Goal: Task Accomplishment & Management: Complete application form

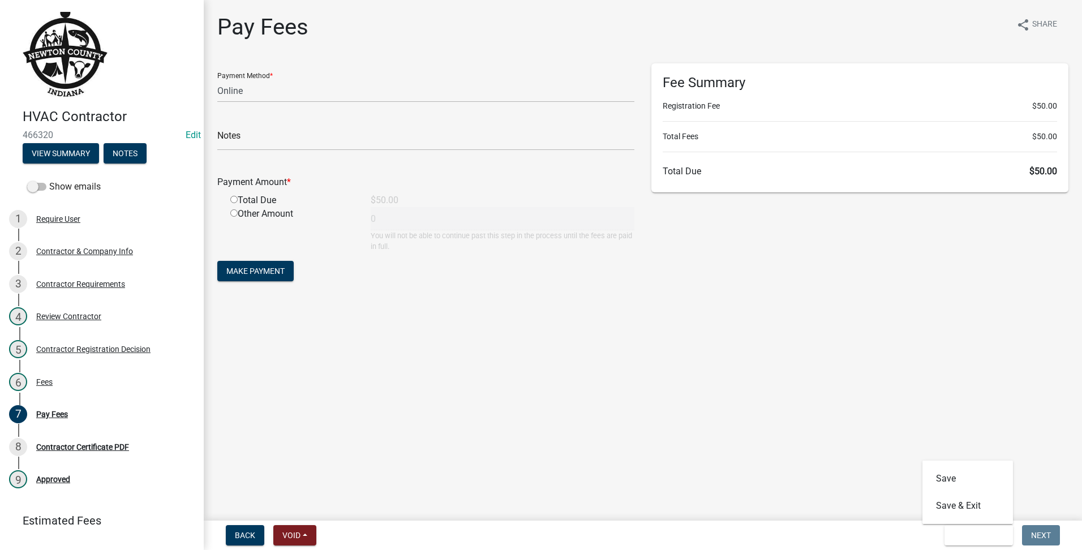
select select "3: 3"
click at [969, 512] on button "Save & Exit" at bounding box center [968, 505] width 91 height 27
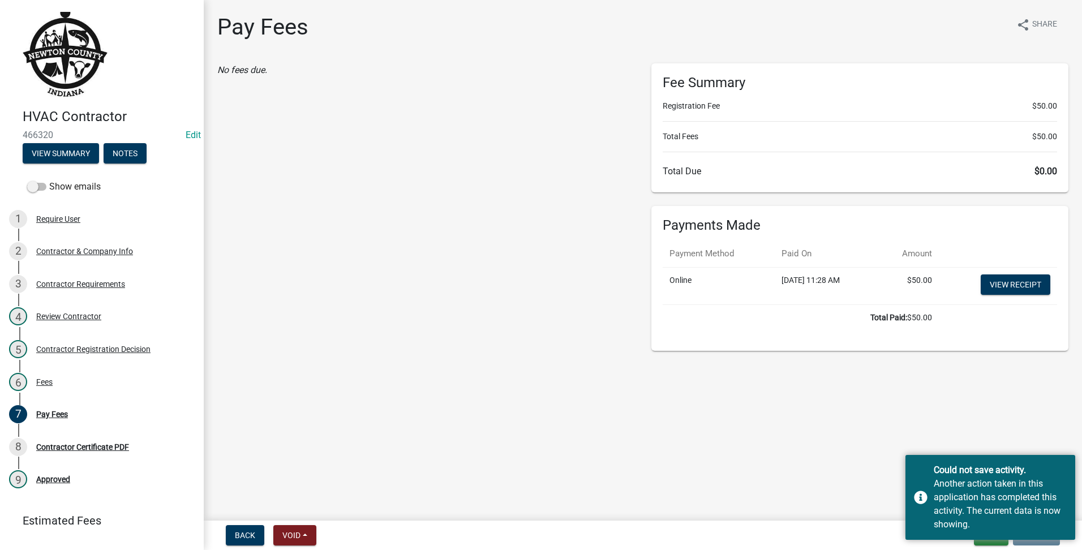
click at [807, 453] on main "Pay Fees share Share No fees due. Fee Summary Registration Fee $50.00 Total Fee…" at bounding box center [643, 258] width 879 height 516
click at [592, 369] on main "Pay Fees share Share No fees due. Fee Summary Registration Fee $50.00 Total Fee…" at bounding box center [643, 258] width 879 height 516
click at [945, 366] on main "Pay Fees share Share No fees due. Fee Summary Registration Fee $50.00 Total Fee…" at bounding box center [643, 258] width 879 height 516
click at [1005, 497] on div "Another action taken in this application has completed this activity. The curre…" at bounding box center [1000, 504] width 133 height 54
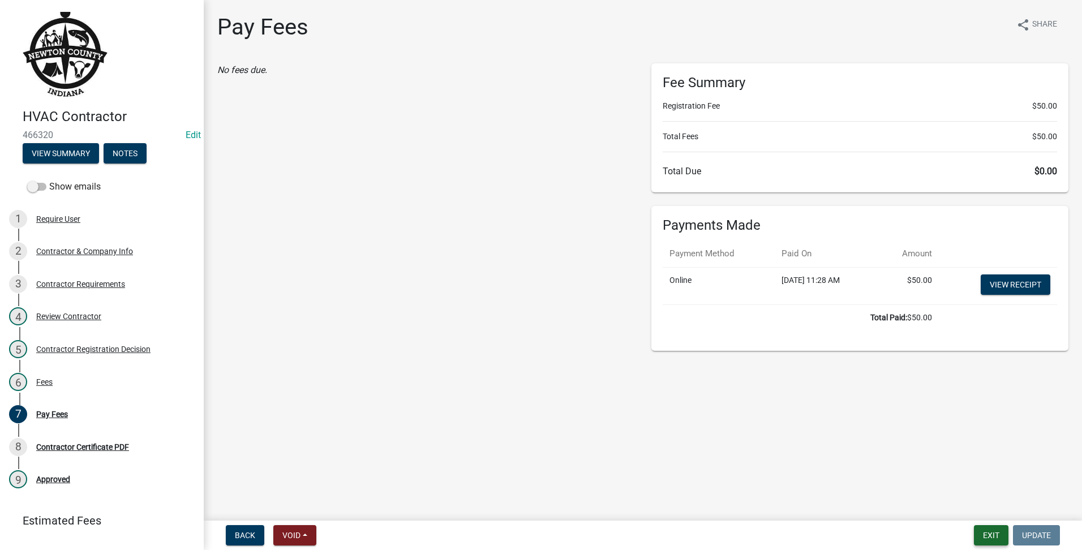
click at [976, 537] on button "Exit" at bounding box center [991, 535] width 35 height 20
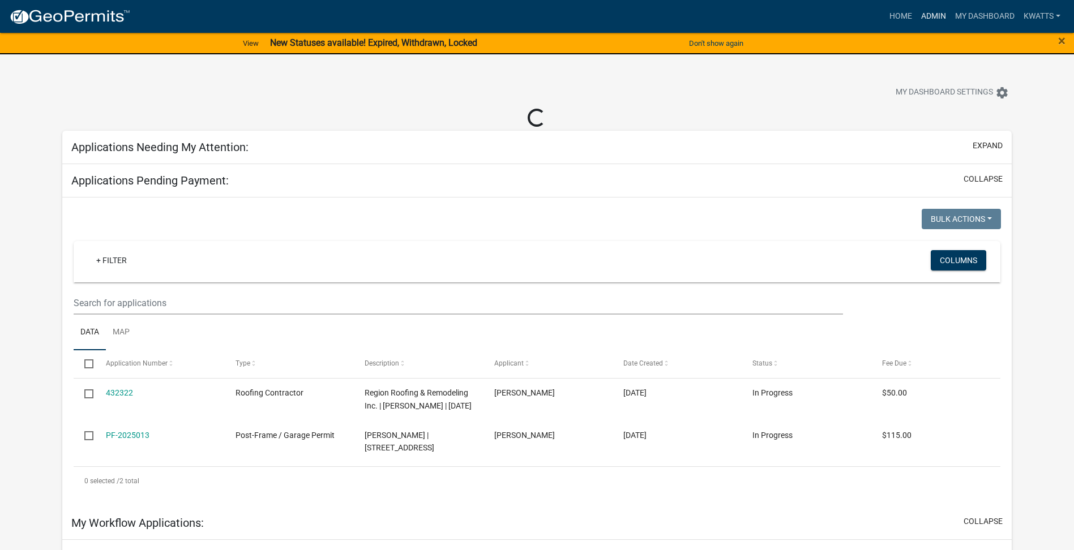
click at [921, 16] on link "Admin" at bounding box center [933, 17] width 34 height 22
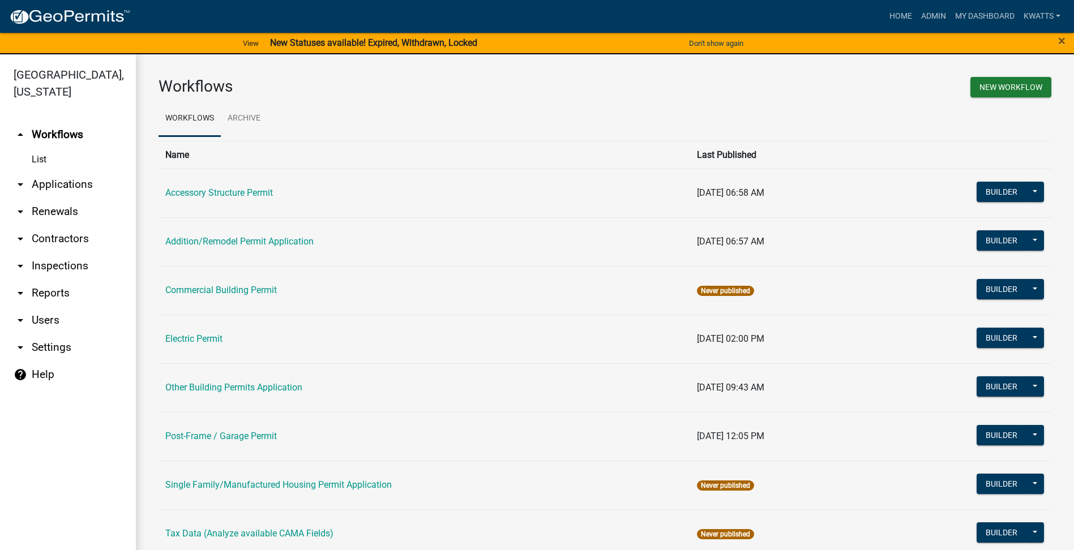
click at [57, 225] on link "arrow_drop_down Renewals" at bounding box center [68, 211] width 136 height 27
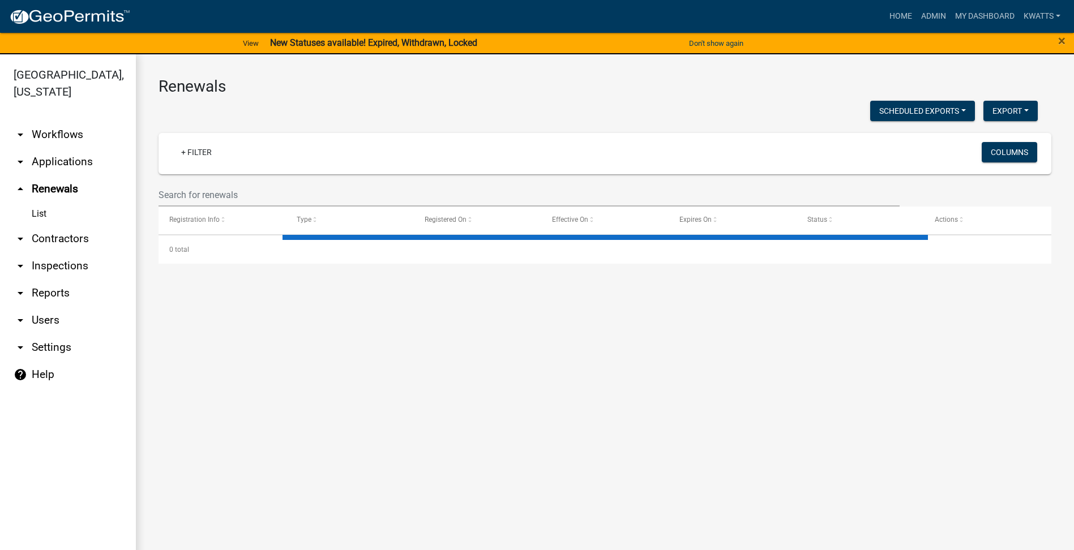
click at [54, 237] on link "arrow_drop_down Contractors" at bounding box center [68, 238] width 136 height 27
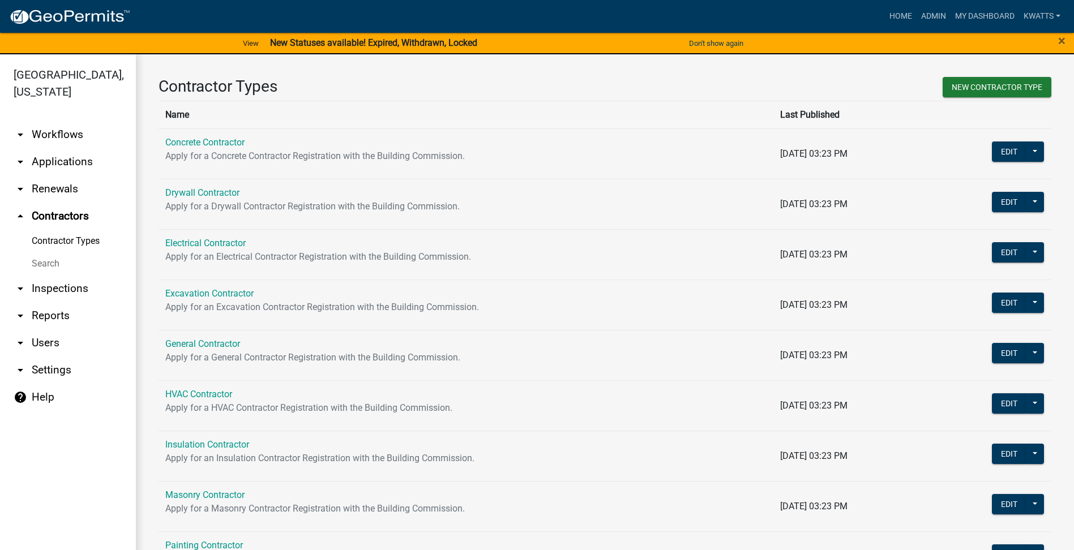
click at [51, 256] on link "Search" at bounding box center [68, 263] width 136 height 23
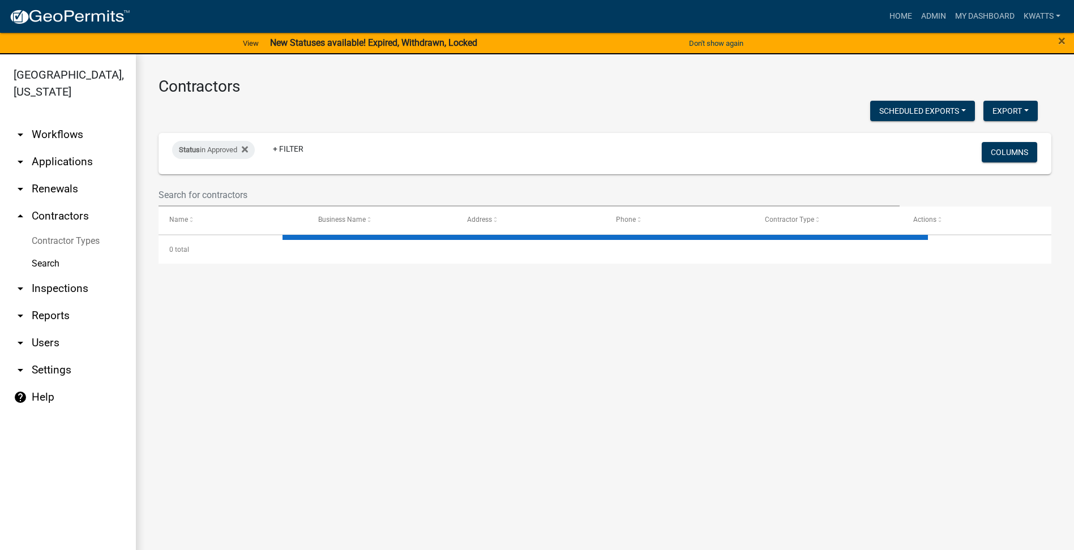
click at [190, 177] on wm-filter-builder "Status in Approved + Filter Columns" at bounding box center [604, 170] width 893 height 74
select select "3: 100"
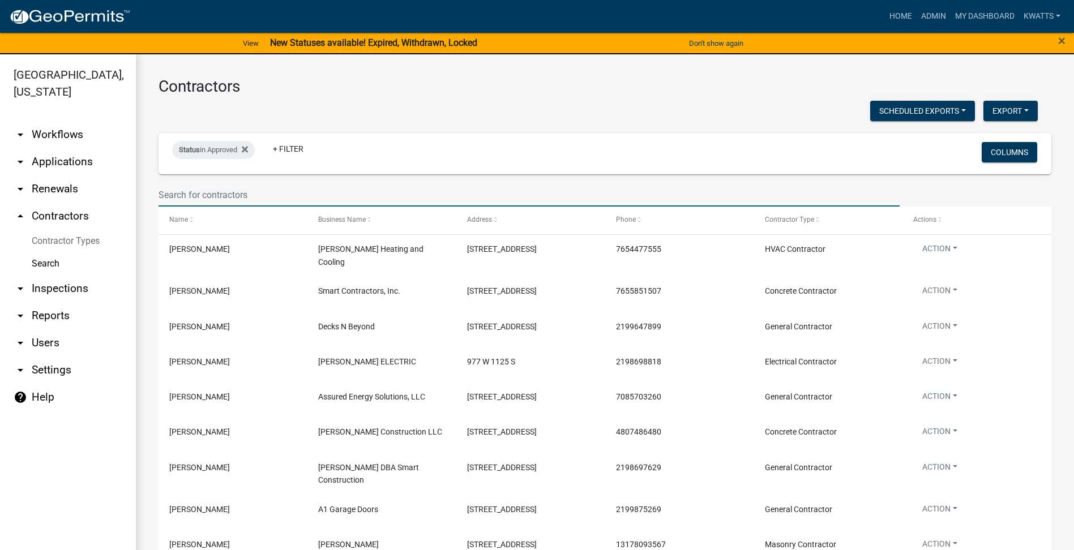
click at [190, 185] on input "text" at bounding box center [528, 194] width 741 height 23
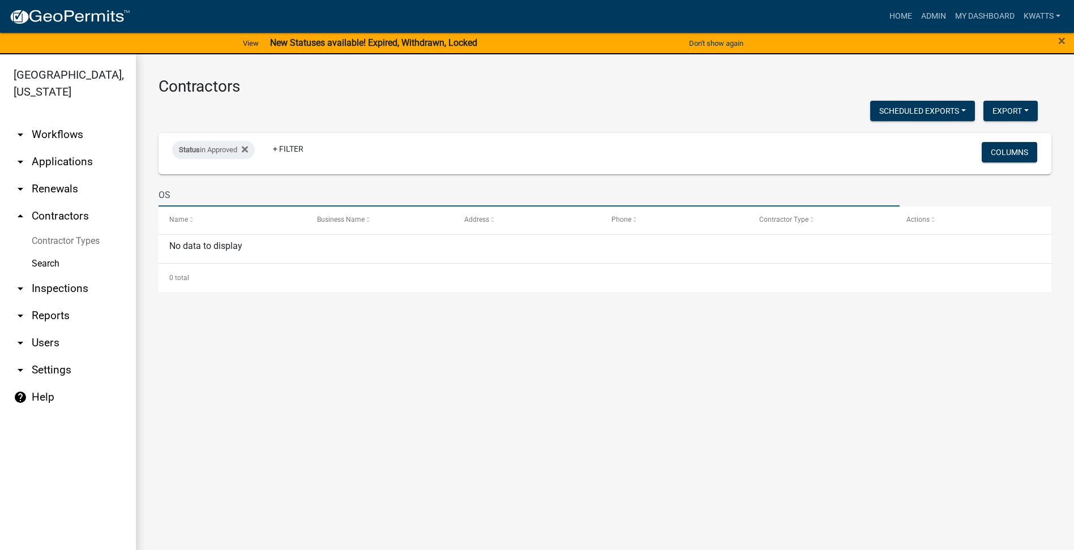
type input "O"
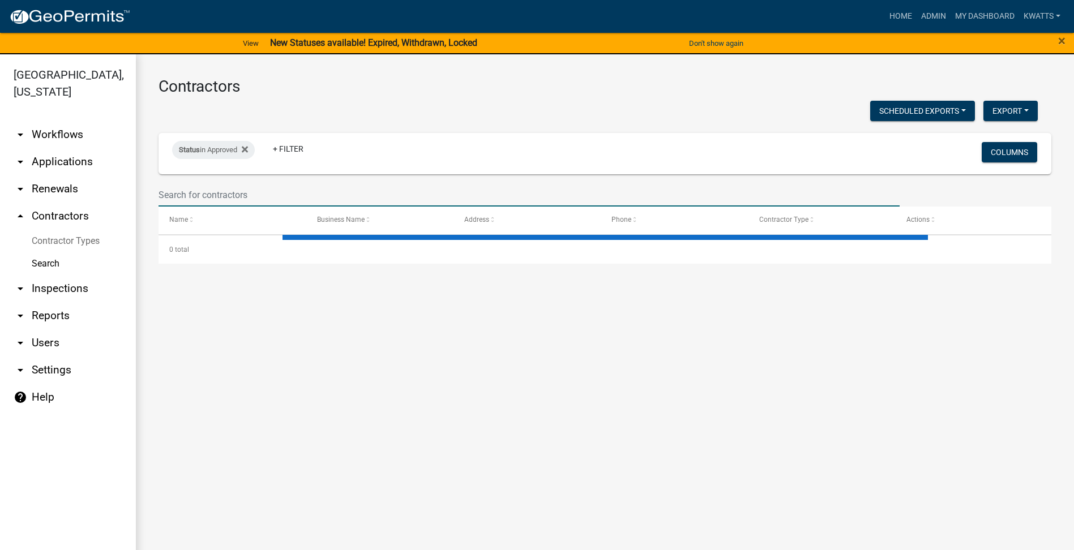
select select "3: 100"
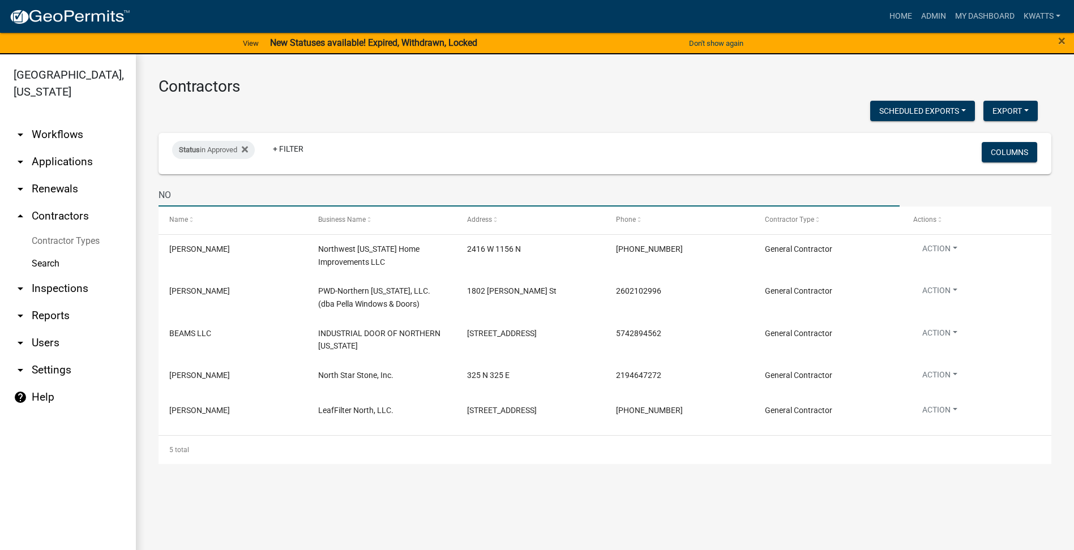
type input "N"
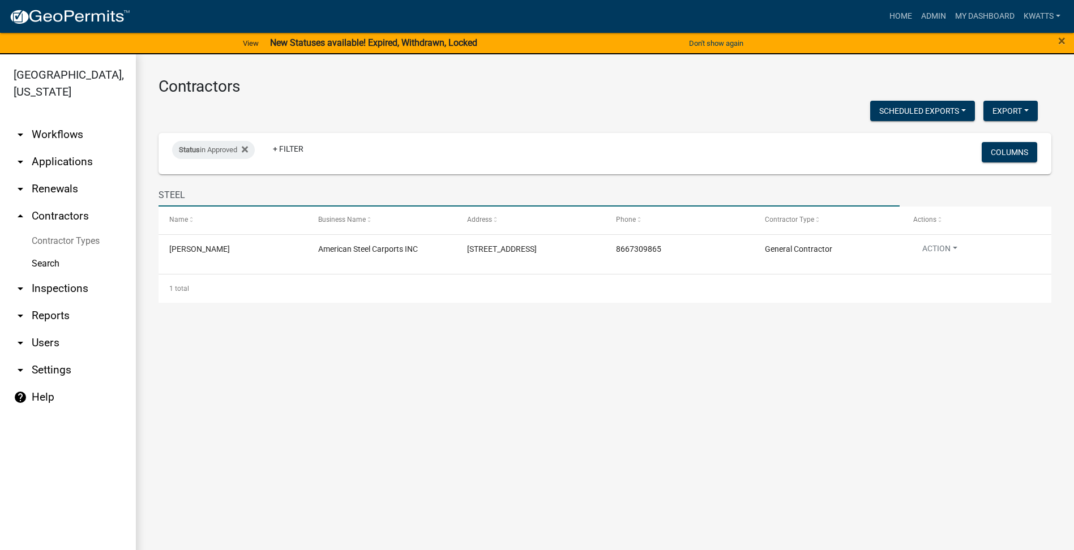
drag, startPoint x: 198, startPoint y: 200, endPoint x: -2, endPoint y: 163, distance: 203.7
click at [0, 163] on html "Internet Explorer does NOT work with GeoPermits. Get a new browser for more sec…" at bounding box center [537, 275] width 1074 height 550
type input "D O"
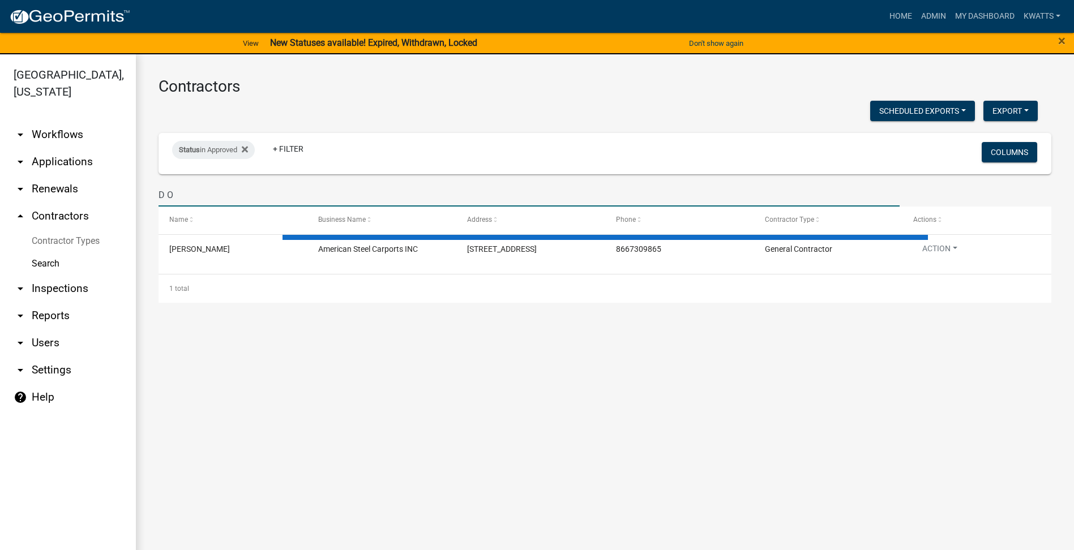
select select "3: 100"
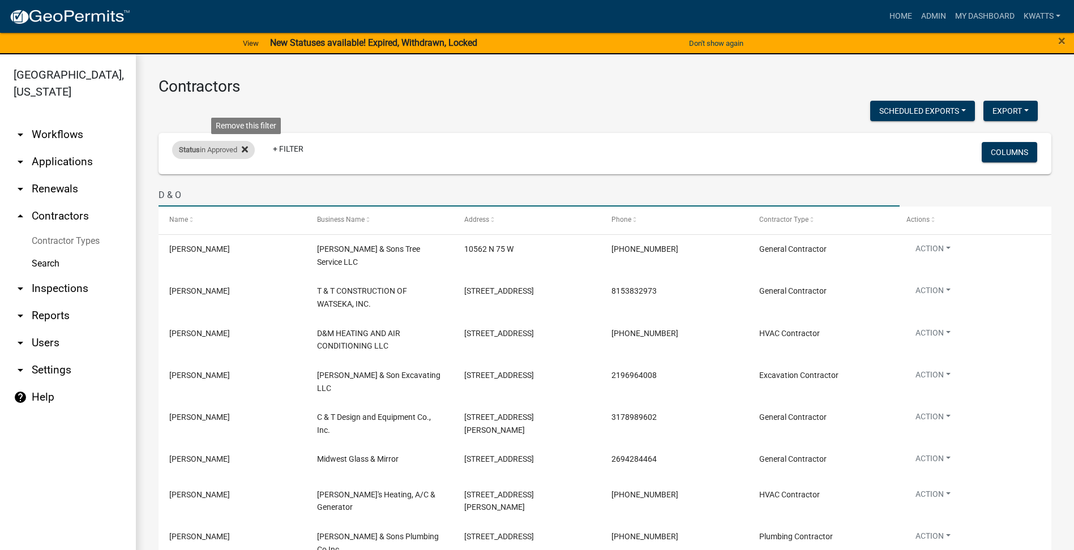
click at [247, 147] on icon at bounding box center [245, 149] width 6 height 9
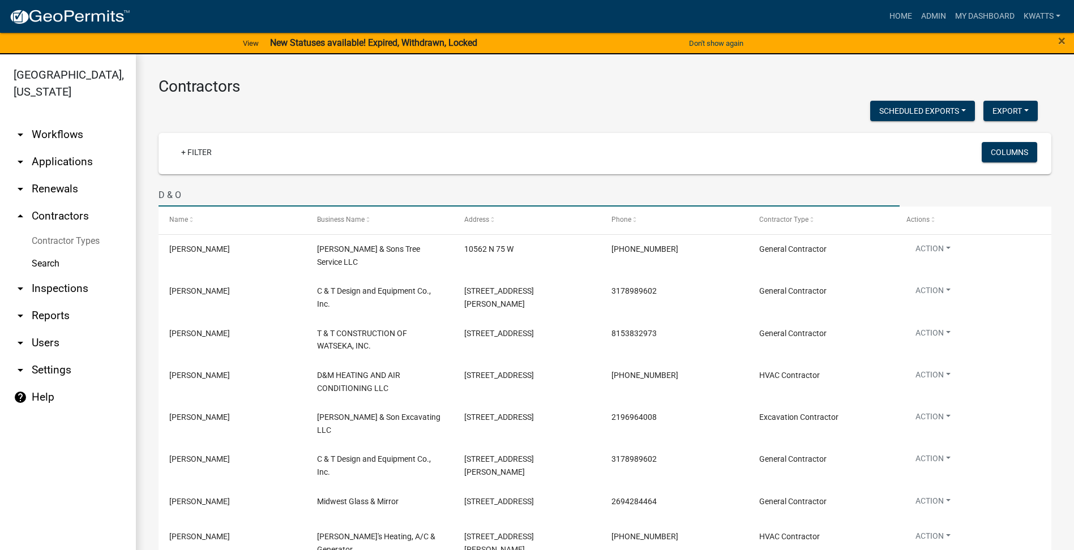
click at [241, 200] on input "D & O" at bounding box center [528, 194] width 741 height 23
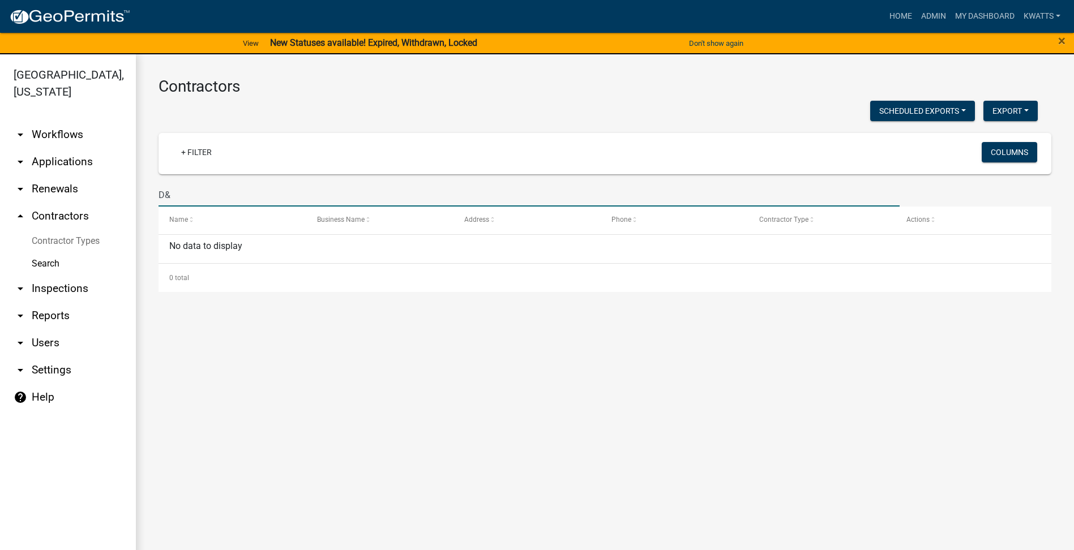
type input "D"
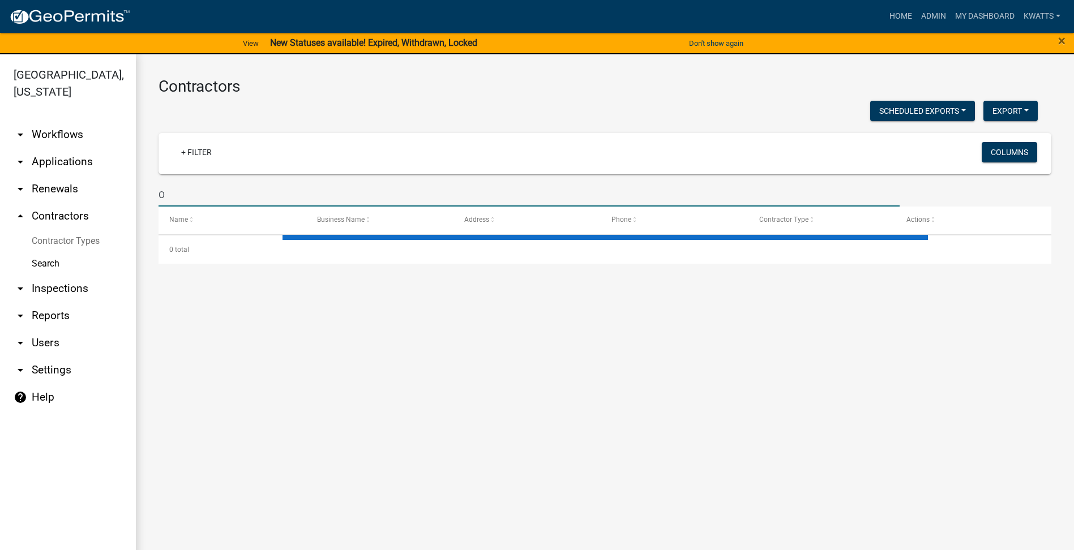
type input "OS"
select select "3: 100"
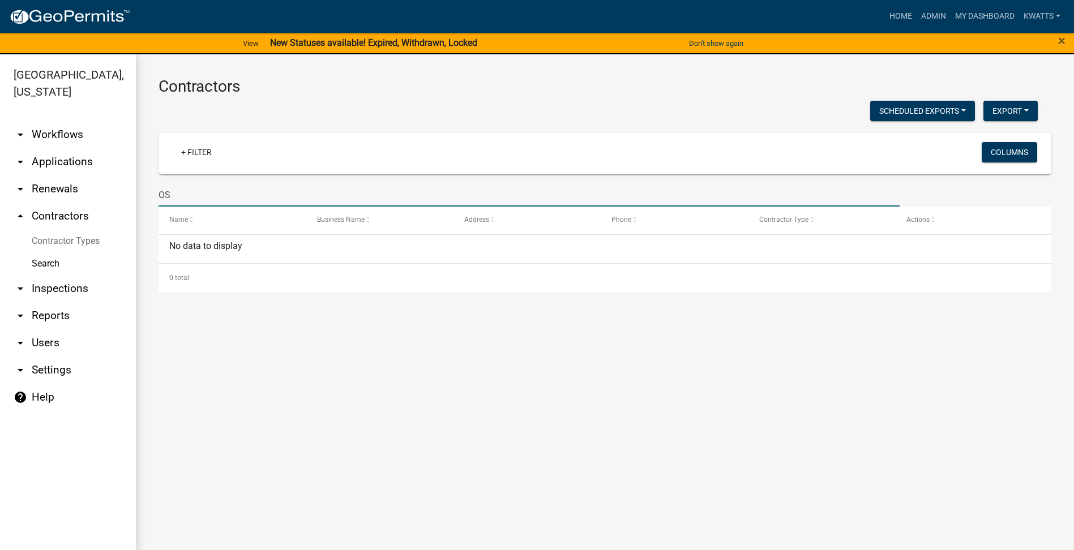
type input "O"
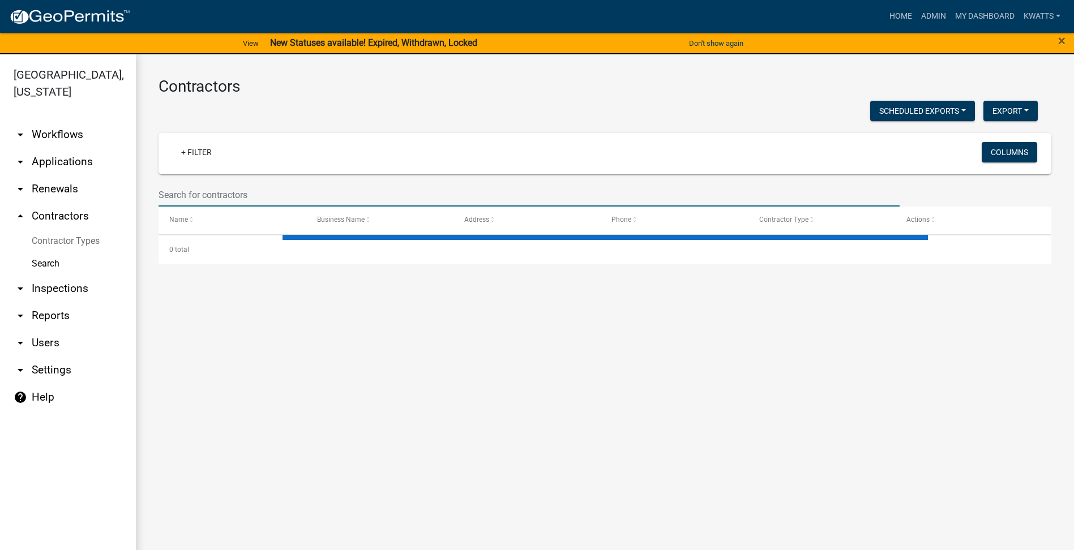
select select "3: 100"
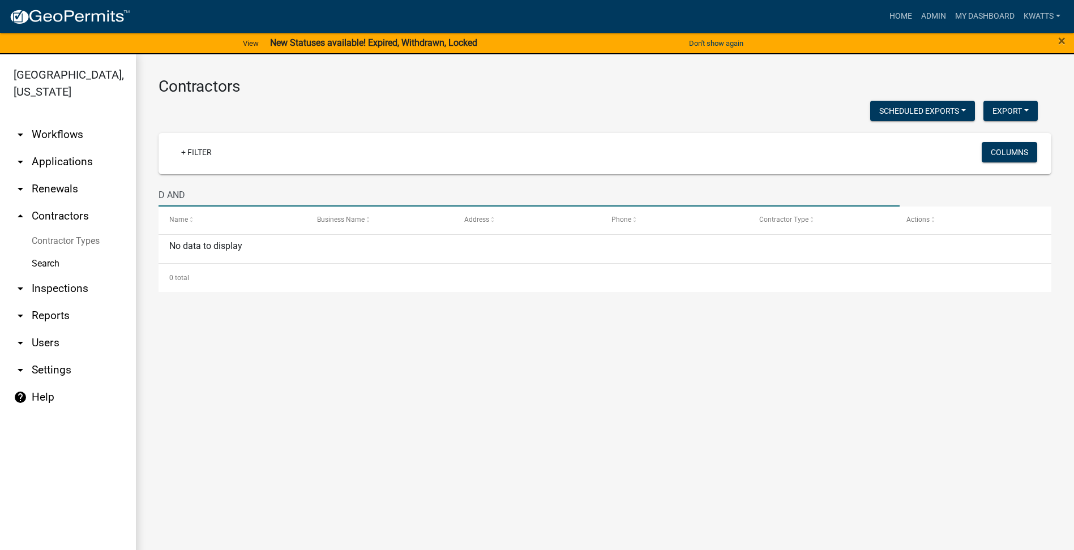
type input "D AND O"
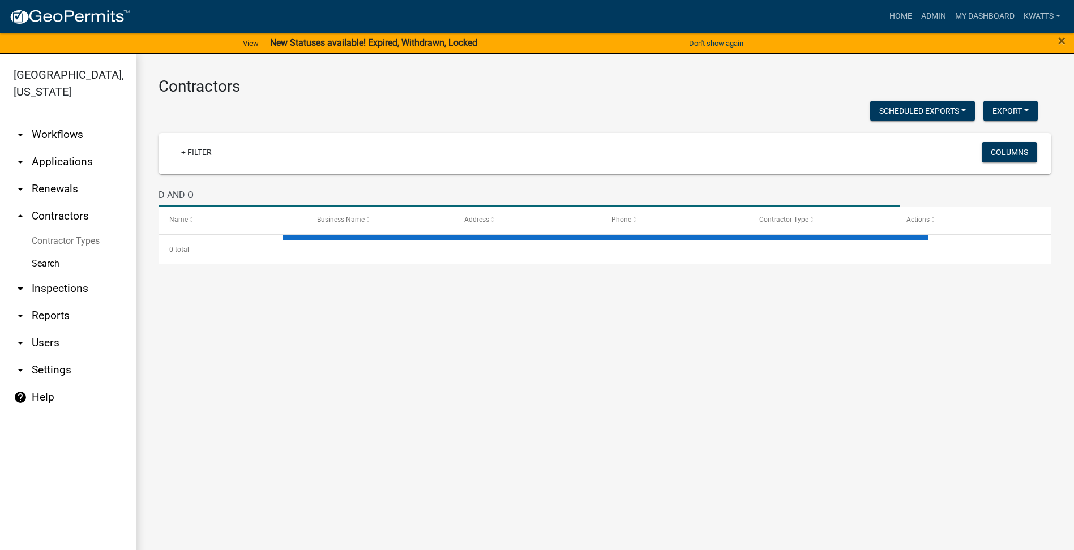
select select "3: 100"
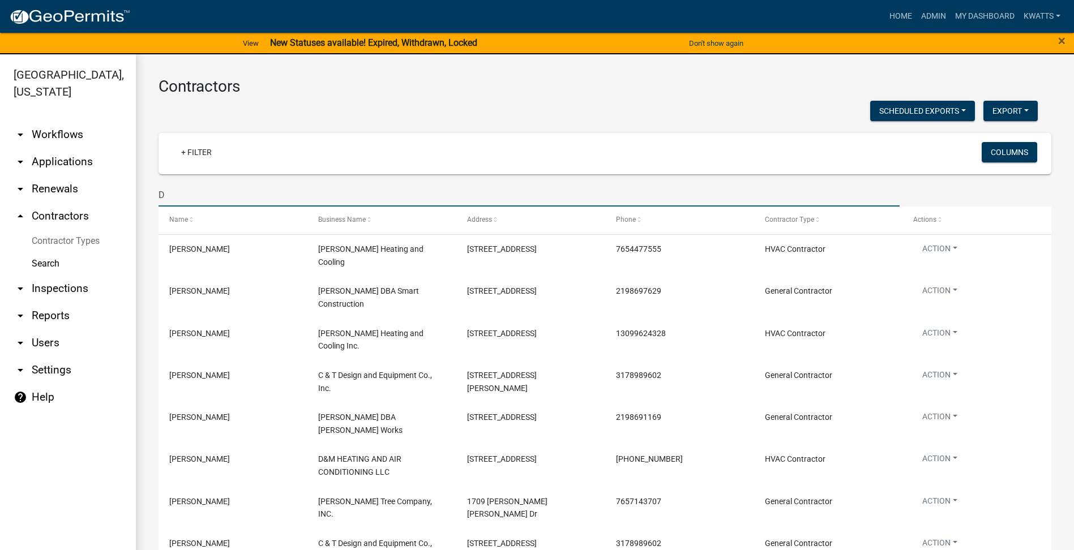
type input "D"
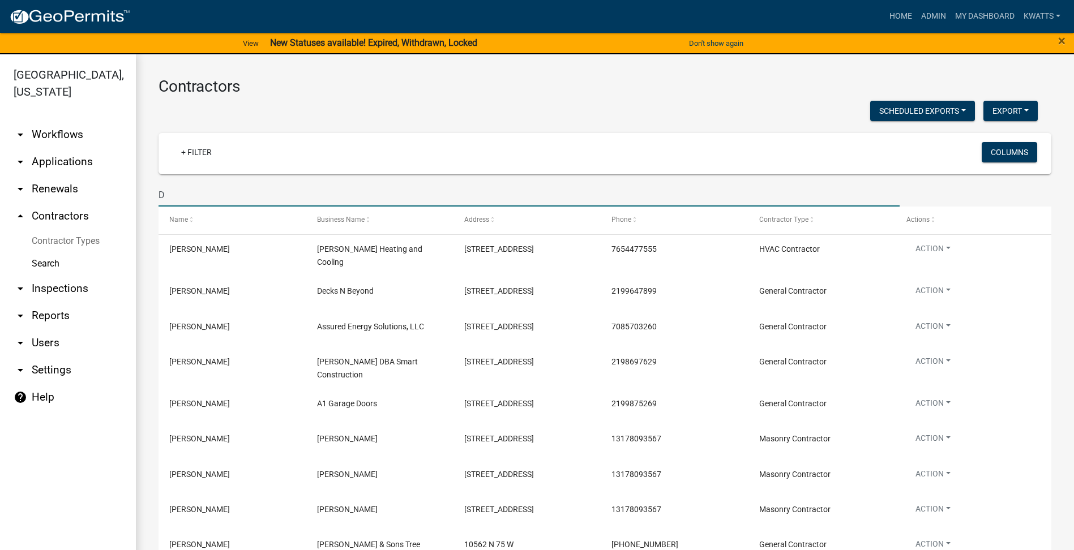
type input "D"
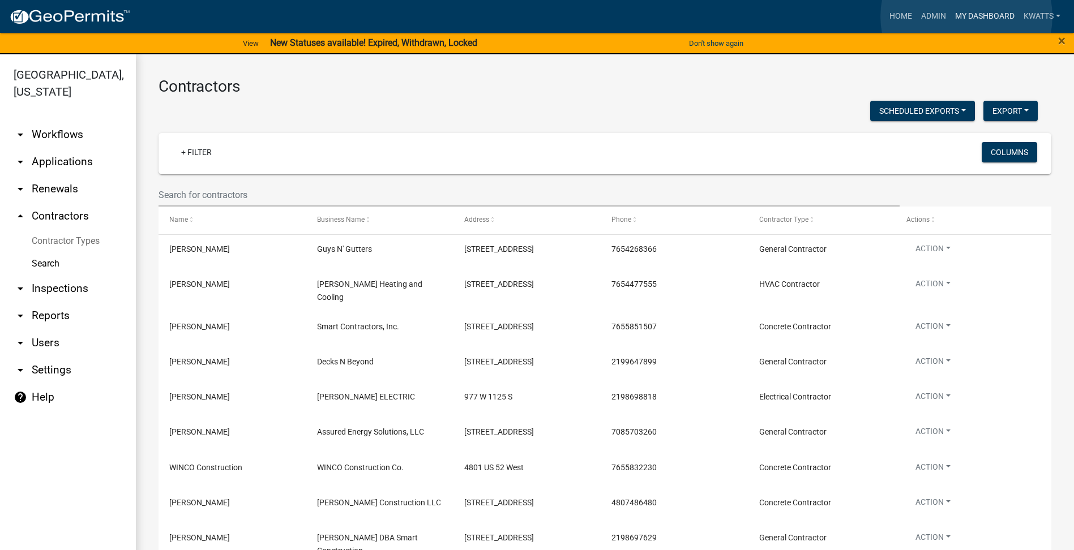
click at [966, 16] on link "My Dashboard" at bounding box center [984, 17] width 68 height 22
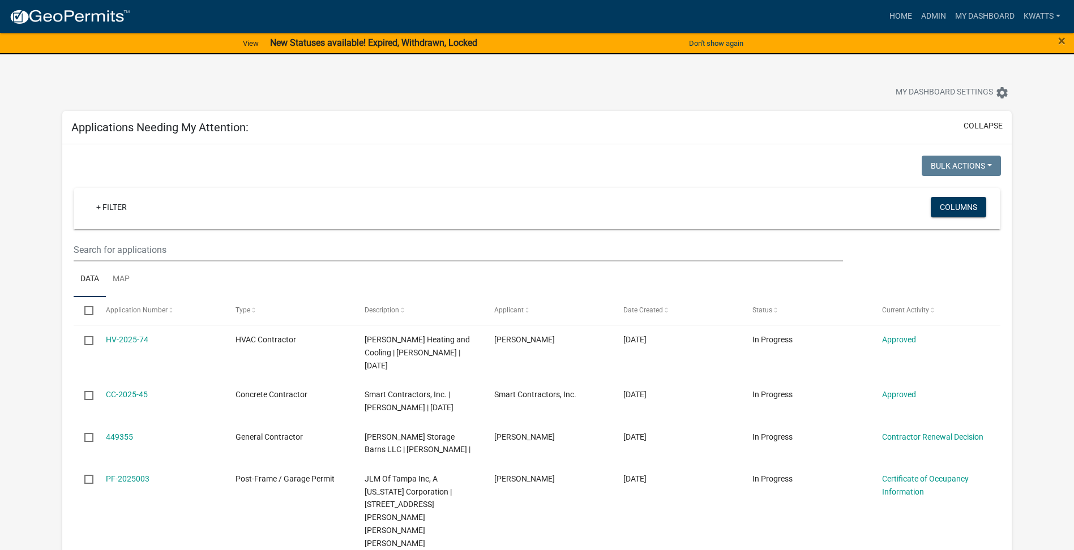
click at [993, 2] on nav "more_horiz Home Admin My Dashboard Kwatts Admin Account Contractor Profile Logo…" at bounding box center [537, 16] width 1074 height 33
click at [986, 18] on link "My Dashboard" at bounding box center [984, 17] width 68 height 22
click at [989, 18] on link "My Dashboard" at bounding box center [984, 17] width 68 height 22
click at [937, 16] on link "Admin" at bounding box center [933, 17] width 34 height 22
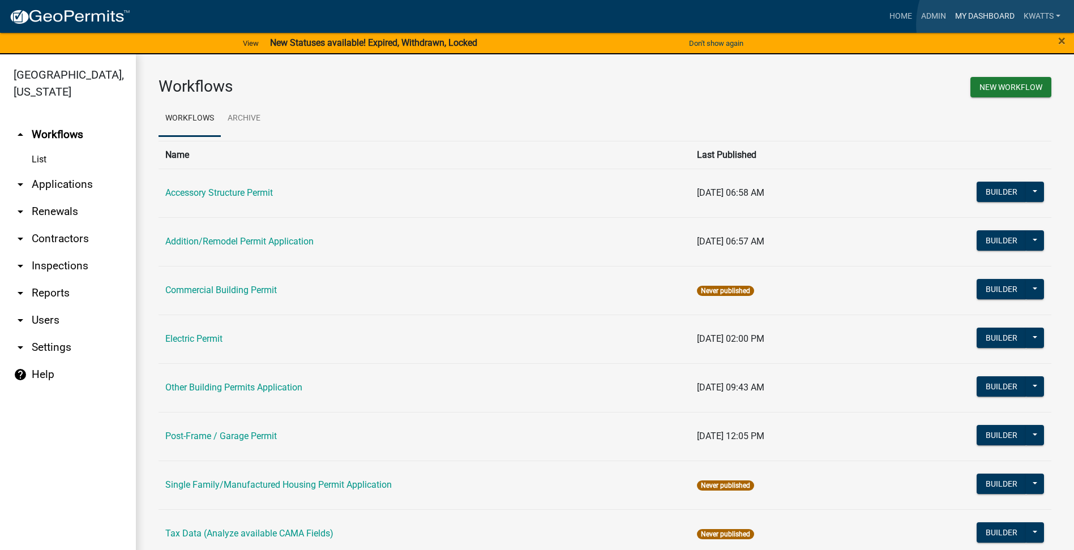
click at [1002, 24] on link "My Dashboard" at bounding box center [984, 17] width 68 height 22
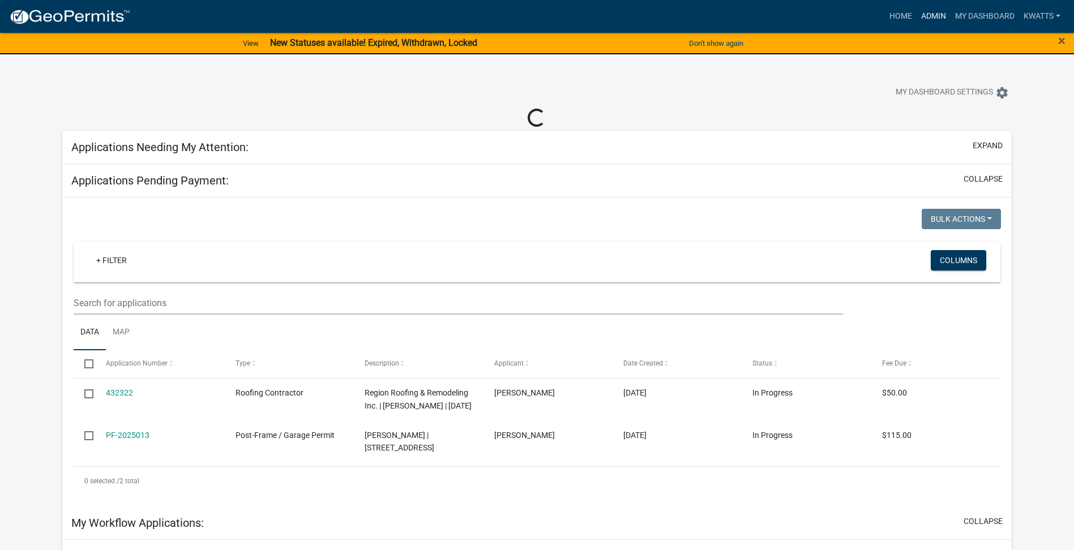
click at [918, 16] on link "Admin" at bounding box center [933, 17] width 34 height 22
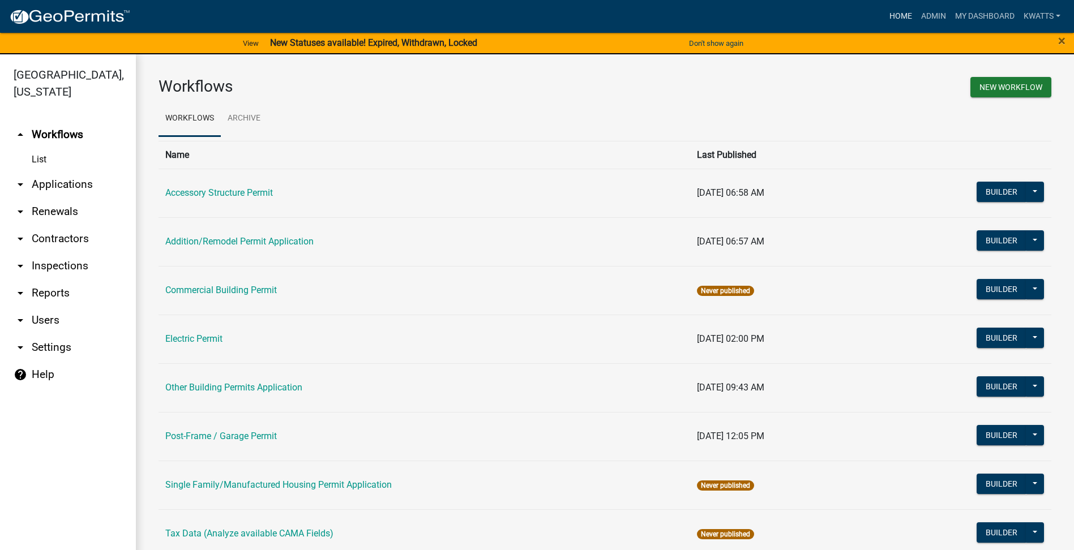
click at [898, 16] on link "Home" at bounding box center [901, 17] width 32 height 22
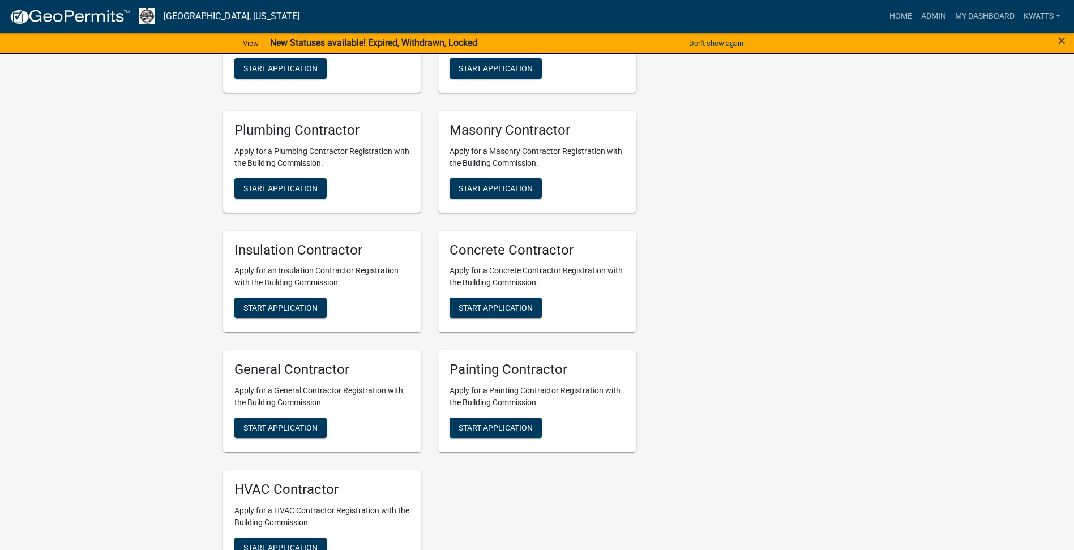
scroll to position [849, 0]
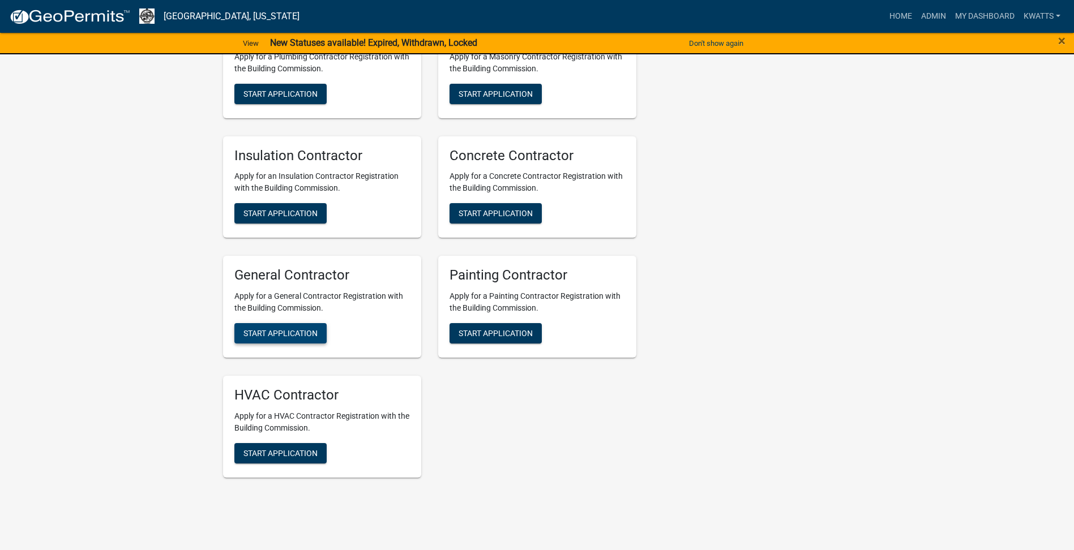
click at [255, 339] on button "Start Application" at bounding box center [280, 333] width 92 height 20
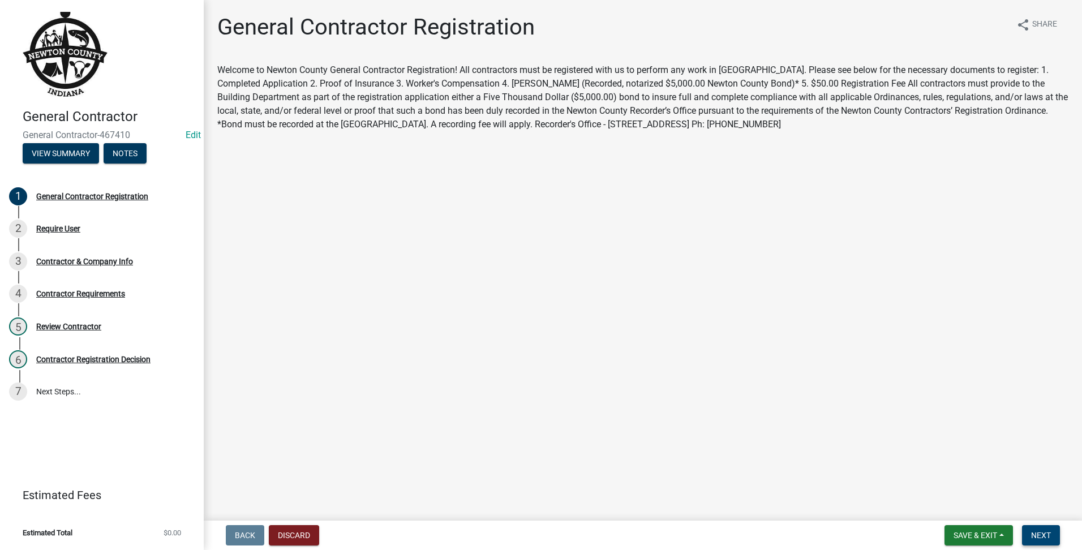
click at [1032, 541] on button "Next" at bounding box center [1041, 535] width 38 height 20
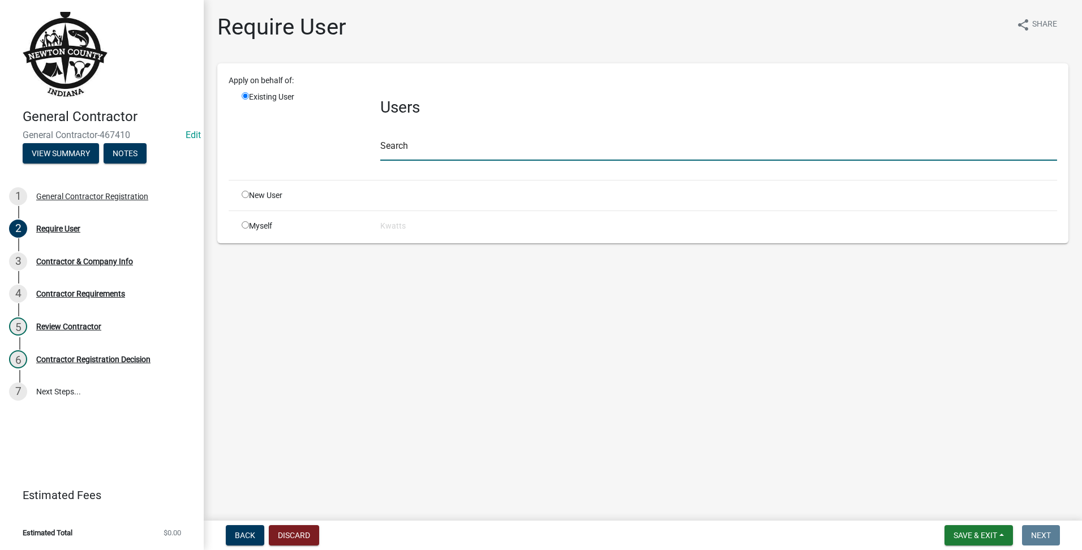
click at [451, 148] on input "text" at bounding box center [718, 149] width 677 height 23
click at [244, 194] on input "radio" at bounding box center [245, 194] width 7 height 7
radio input "true"
radio input "false"
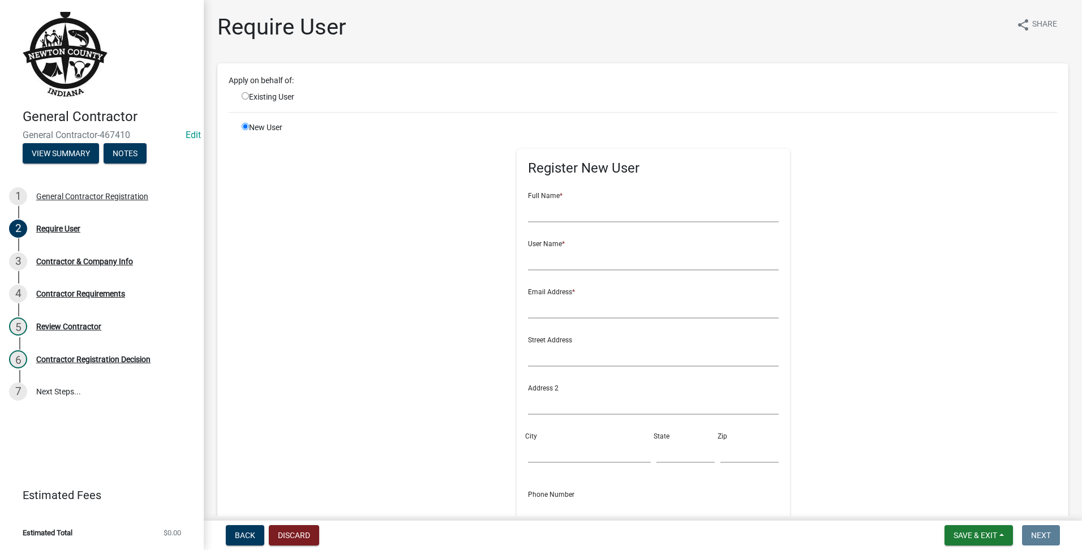
click at [712, 194] on div "Full Name *" at bounding box center [653, 202] width 251 height 39
click at [691, 210] on input "text" at bounding box center [653, 210] width 251 height 23
type input "INFO@DANDO"
click at [234, 546] on nav "Back Discard Save & Exit Save Save & Exit Next" at bounding box center [643, 535] width 879 height 29
click at [241, 543] on button "Back" at bounding box center [245, 535] width 38 height 20
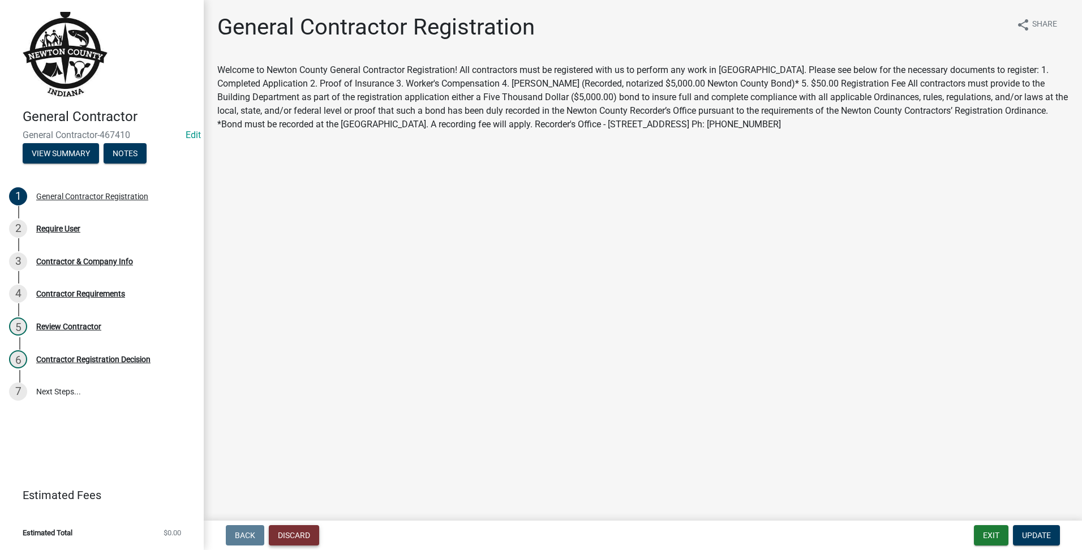
click at [299, 542] on button "Discard" at bounding box center [294, 535] width 50 height 20
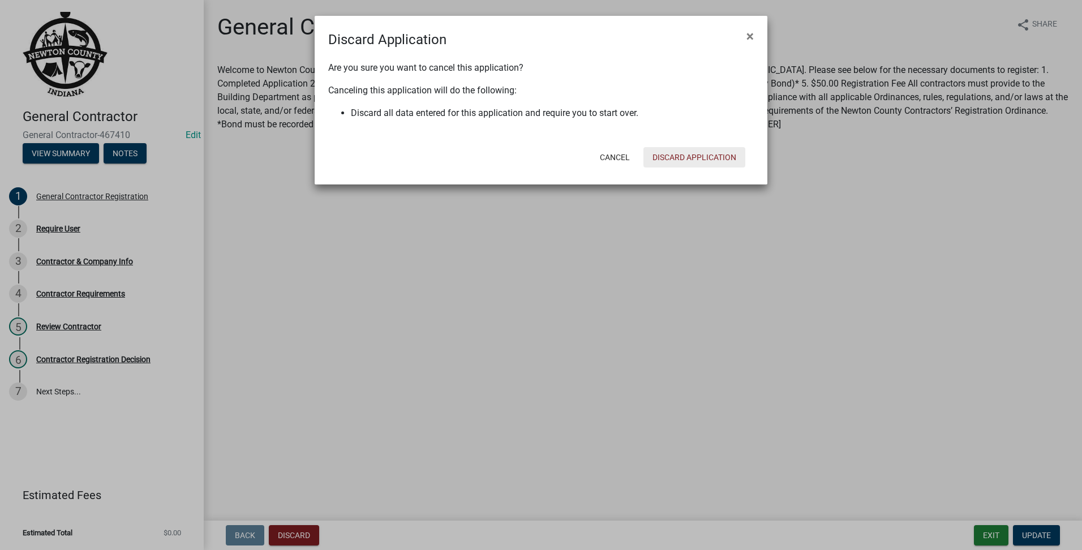
click at [709, 153] on button "Discard Application" at bounding box center [695, 157] width 102 height 20
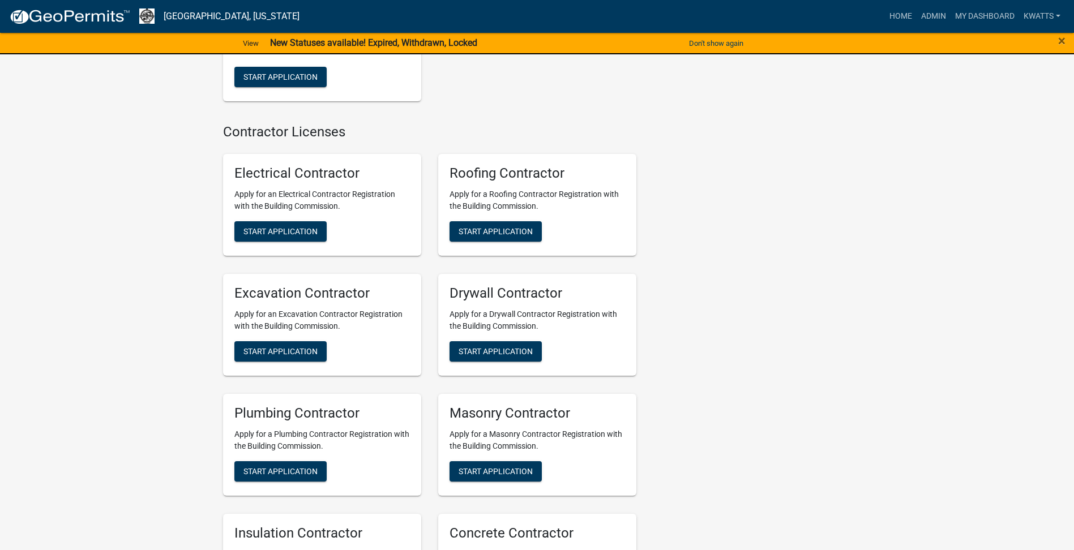
scroll to position [849, 0]
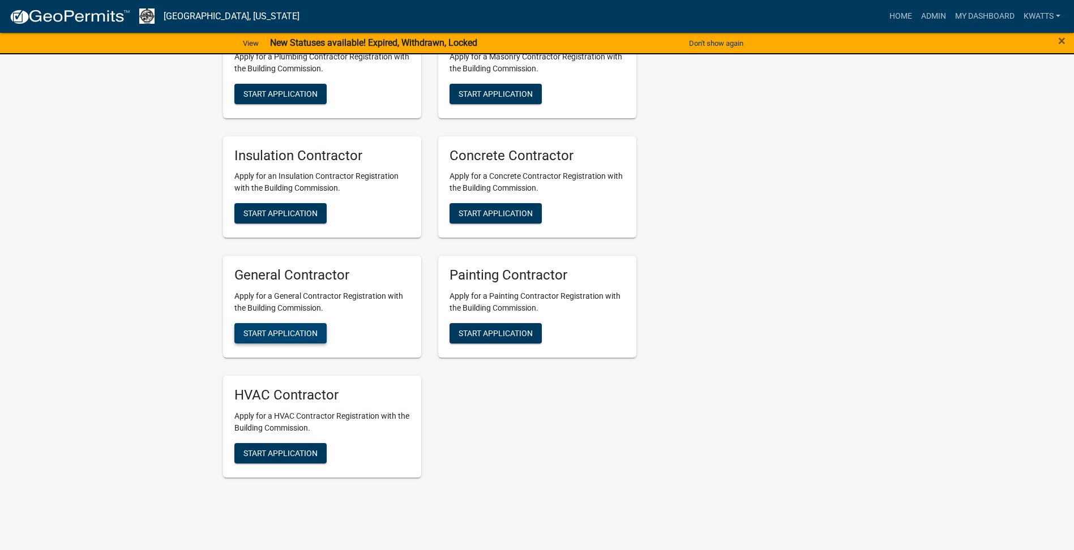
drag, startPoint x: 247, startPoint y: 319, endPoint x: 248, endPoint y: 326, distance: 6.9
click at [248, 326] on div "General Contractor Apply for a General Contractor Registration with the Buildin…" at bounding box center [322, 307] width 198 height 102
click at [249, 326] on button "Start Application" at bounding box center [280, 333] width 92 height 20
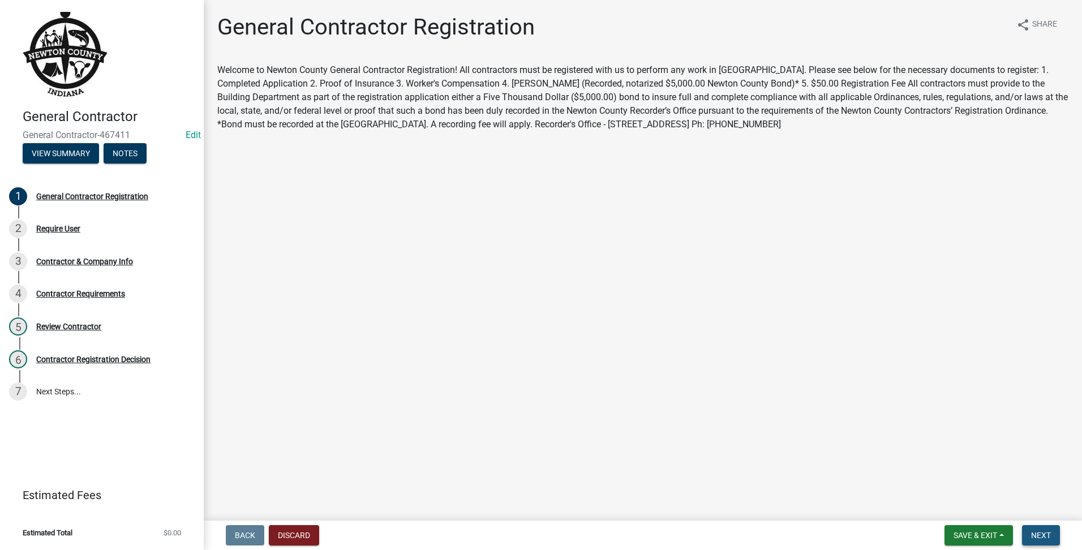
click at [1048, 538] on span "Next" at bounding box center [1041, 535] width 20 height 9
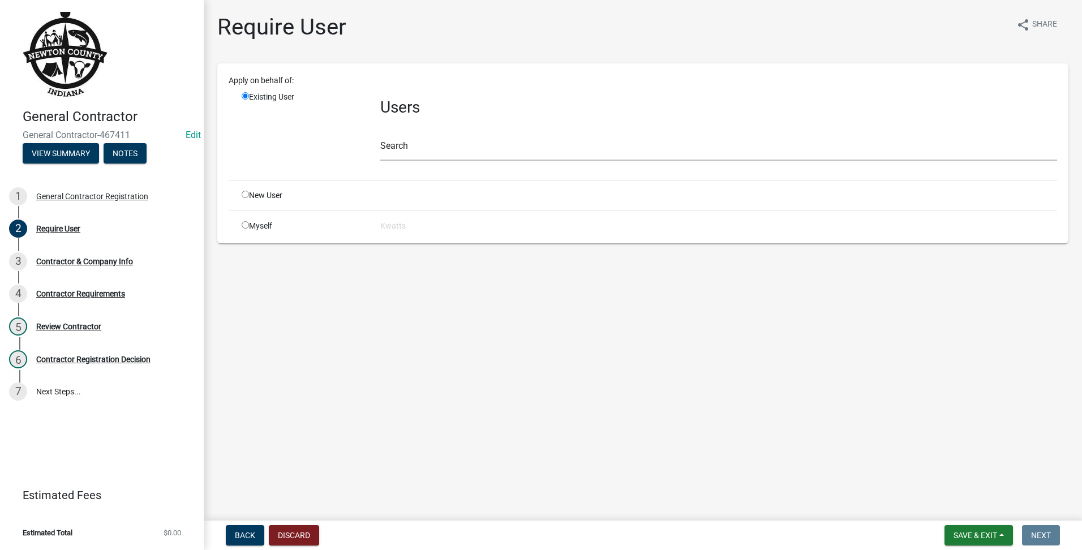
click at [243, 196] on input "radio" at bounding box center [245, 194] width 7 height 7
radio input "true"
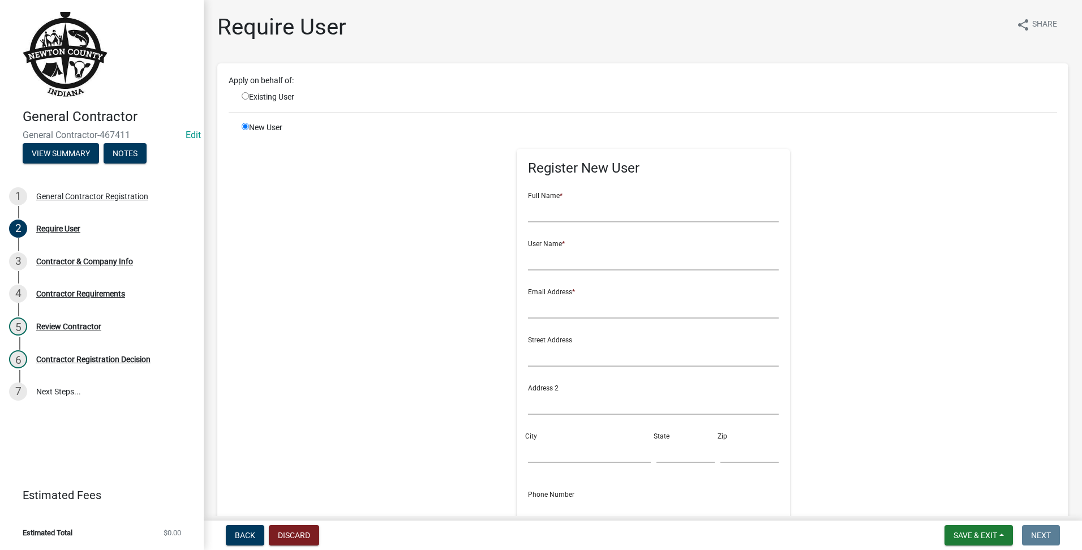
click at [245, 100] on div "Existing User" at bounding box center [302, 97] width 139 height 12
click at [244, 98] on input "radio" at bounding box center [245, 95] width 7 height 7
radio input "true"
radio input "false"
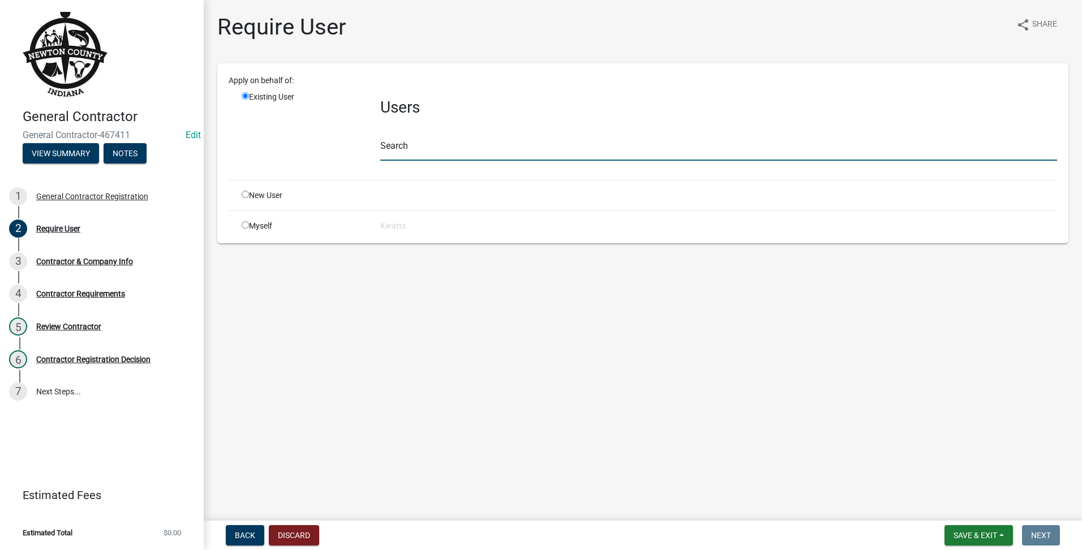
drag, startPoint x: 477, startPoint y: 162, endPoint x: 474, endPoint y: 140, distance: 22.3
click at [475, 164] on div "Users Search" at bounding box center [719, 131] width 694 height 80
type input "D"
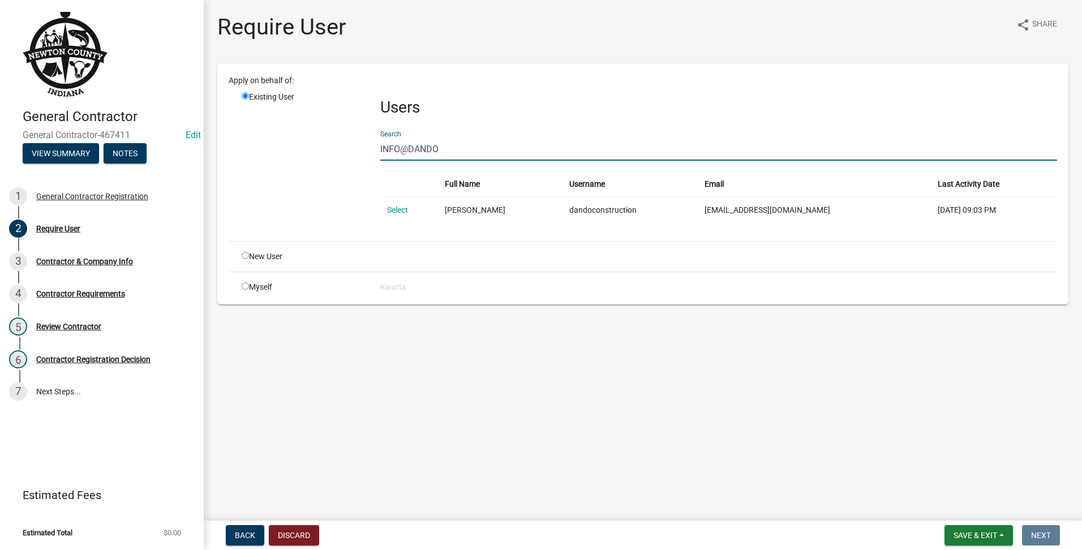
type input "INFO@DANDO"
click at [400, 204] on td "Select" at bounding box center [409, 210] width 58 height 26
click at [404, 206] on link "Select" at bounding box center [397, 209] width 21 height 9
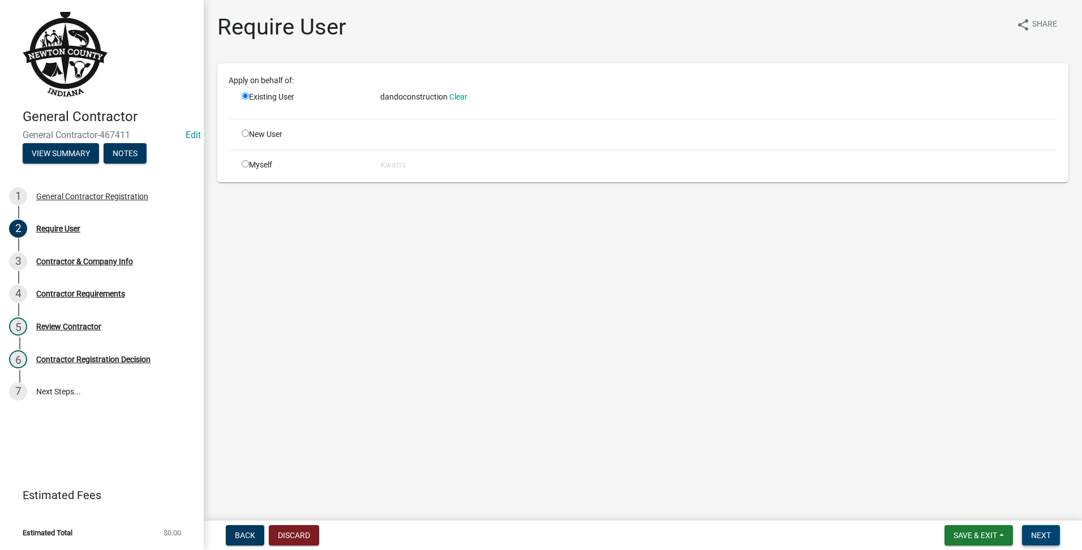
click at [1040, 534] on span "Next" at bounding box center [1041, 535] width 20 height 9
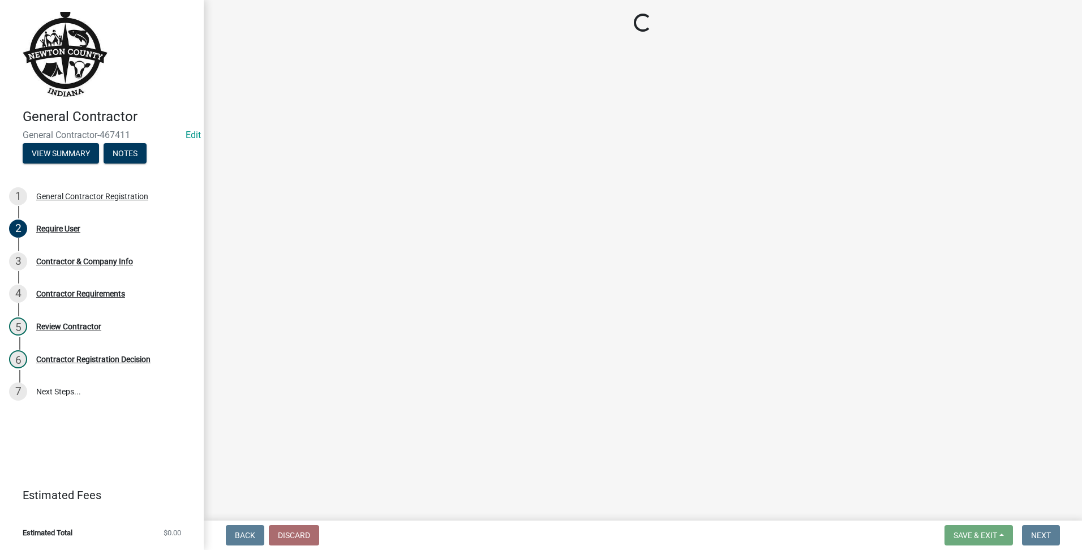
select select "IN"
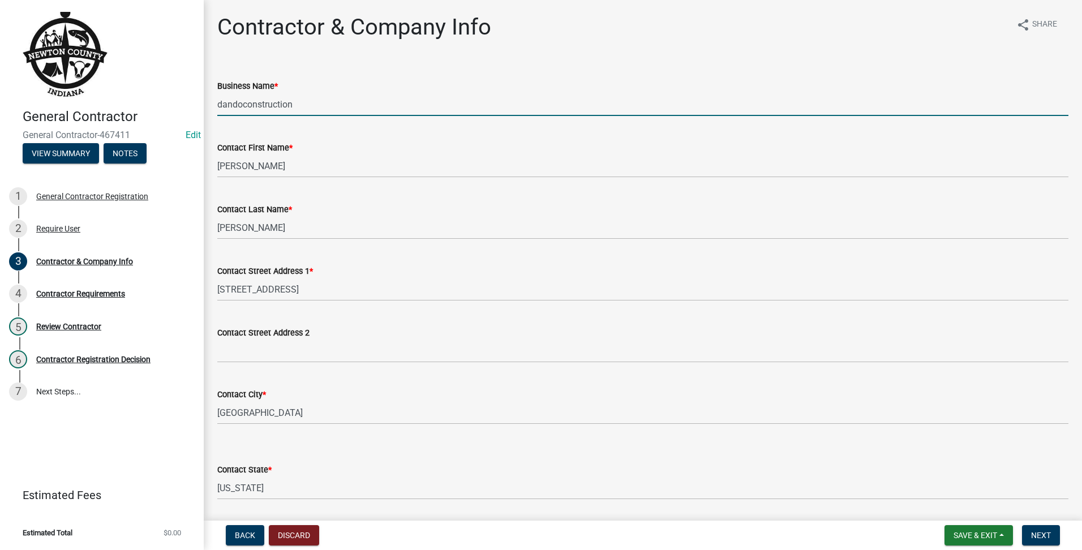
drag, startPoint x: 400, startPoint y: 110, endPoint x: -2, endPoint y: 4, distance: 415.8
click at [0, 4] on html "Internet Explorer does NOT work with GeoPermits. Get a new browser for more sec…" at bounding box center [541, 275] width 1082 height 550
type input "d"
type input "D and O Construction INC."
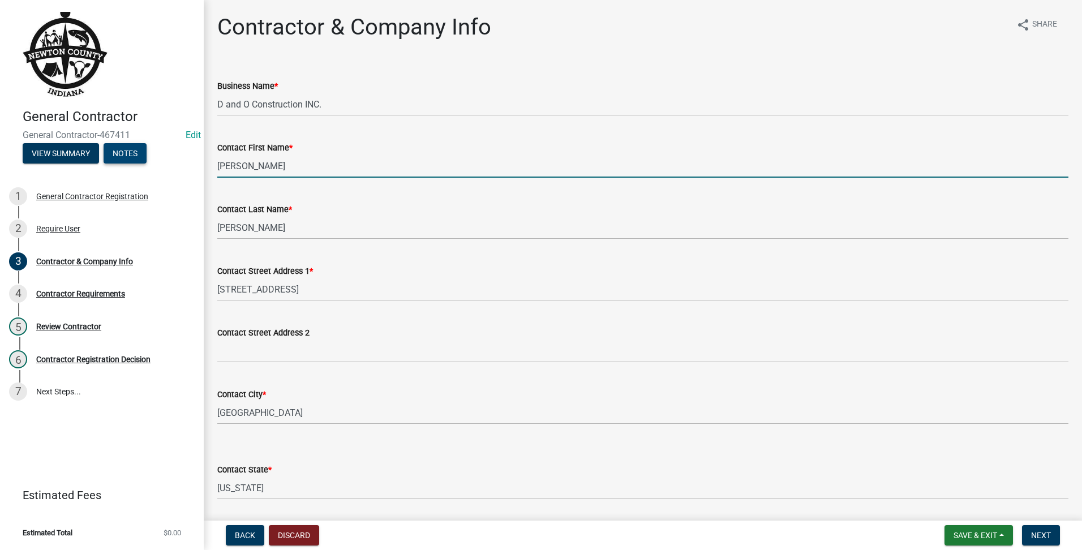
drag, startPoint x: 250, startPoint y: 168, endPoint x: 118, endPoint y: 147, distance: 133.5
click at [118, 147] on div "General Contractor General Contractor-467411 Edit View Summary Notes 1 General …" at bounding box center [541, 275] width 1082 height 550
type input "[PERSON_NAME]"
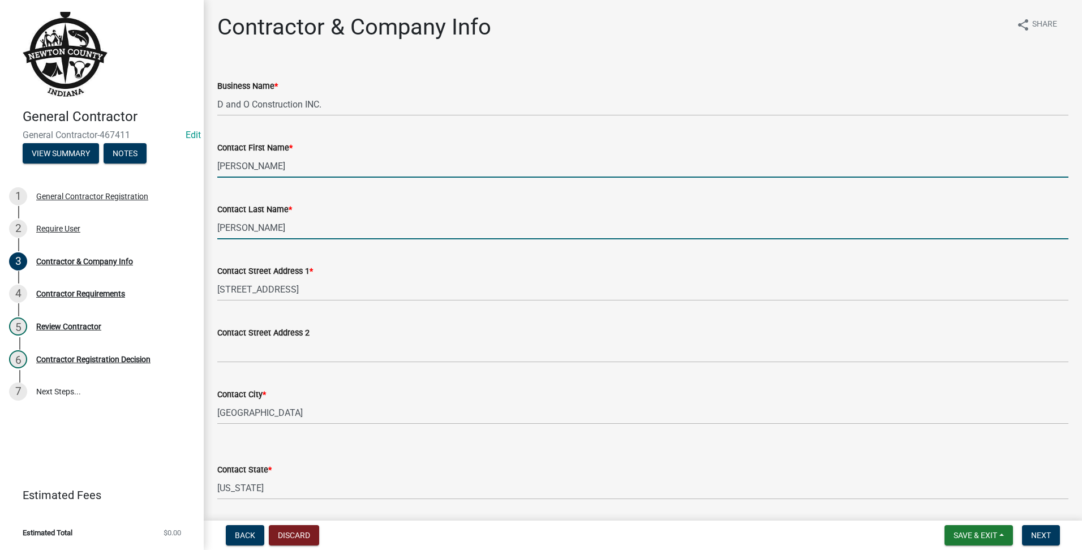
click at [224, 224] on input "[PERSON_NAME]" at bounding box center [642, 227] width 851 height 23
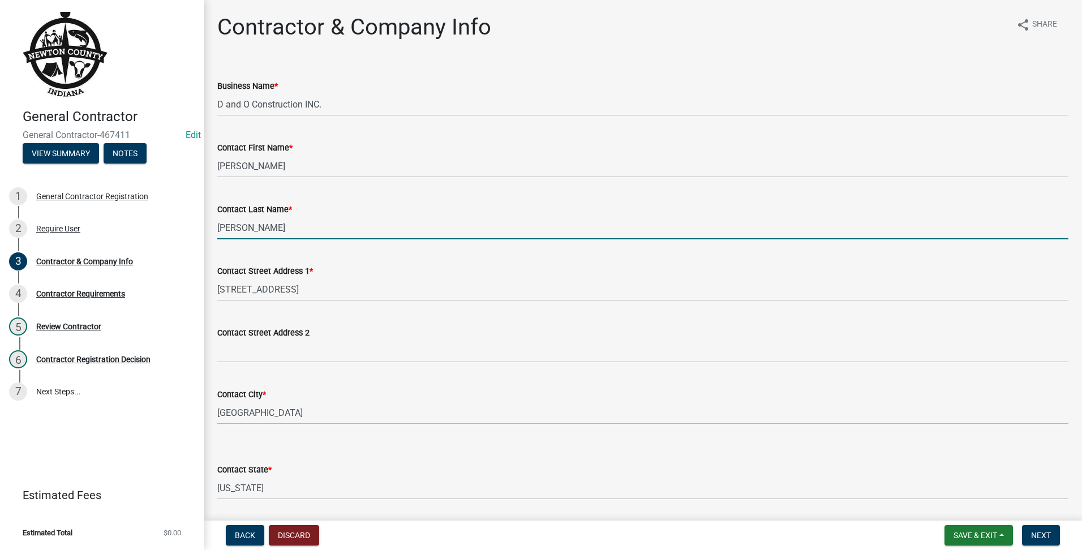
type input "[PERSON_NAME]"
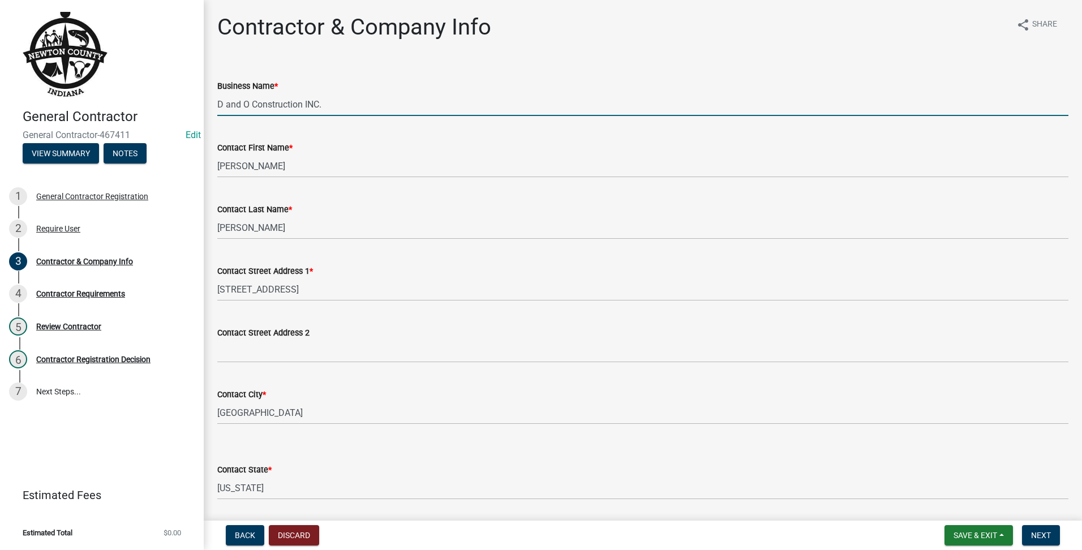
drag, startPoint x: 349, startPoint y: 105, endPoint x: 119, endPoint y: 76, distance: 231.1
click at [10, 53] on div "General Contractor General Contractor-467411 Edit View Summary Notes 1 General …" at bounding box center [541, 275] width 1082 height 550
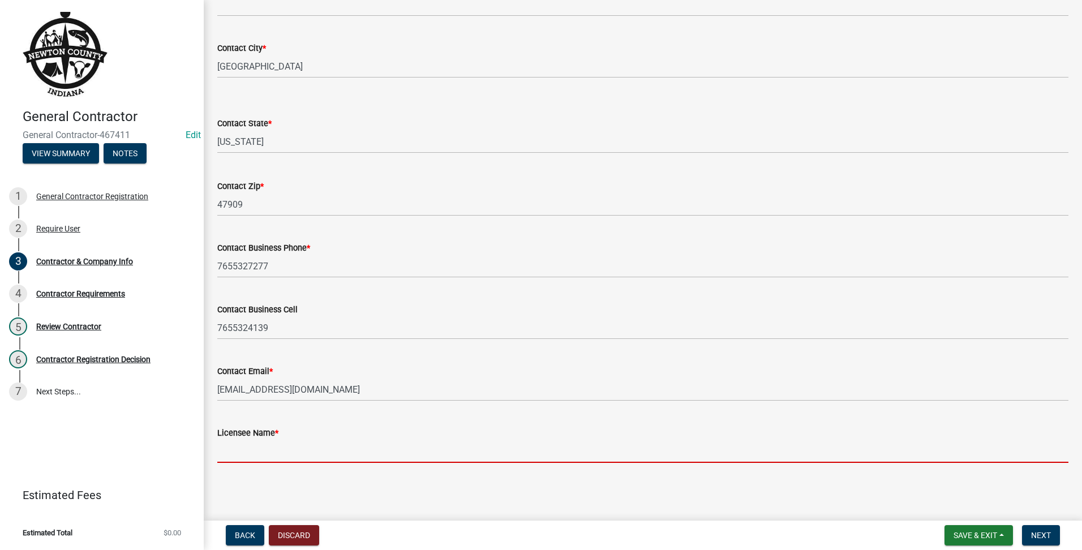
paste input "D and O Construction INC."
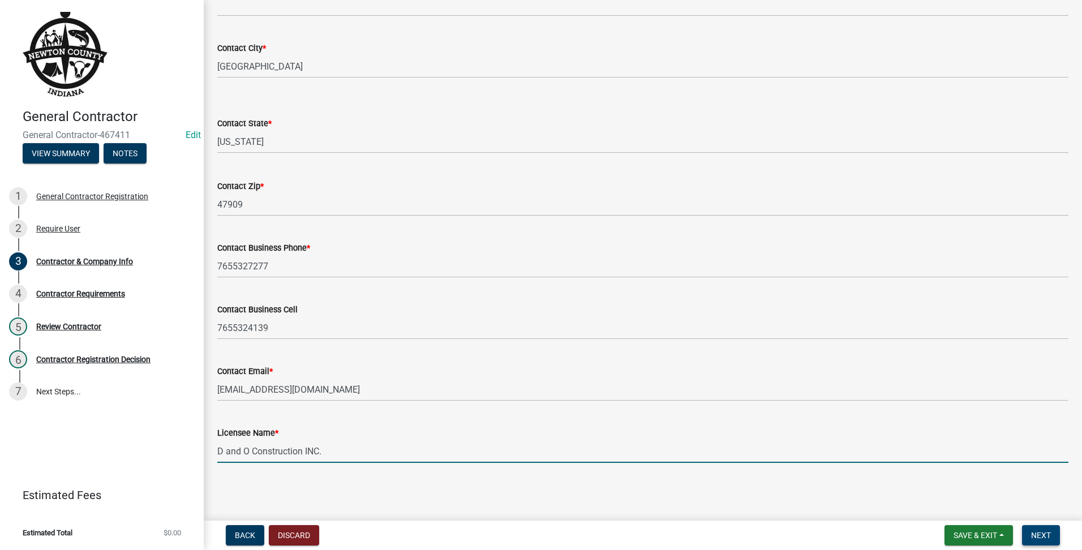
type input "D and O Construction INC."
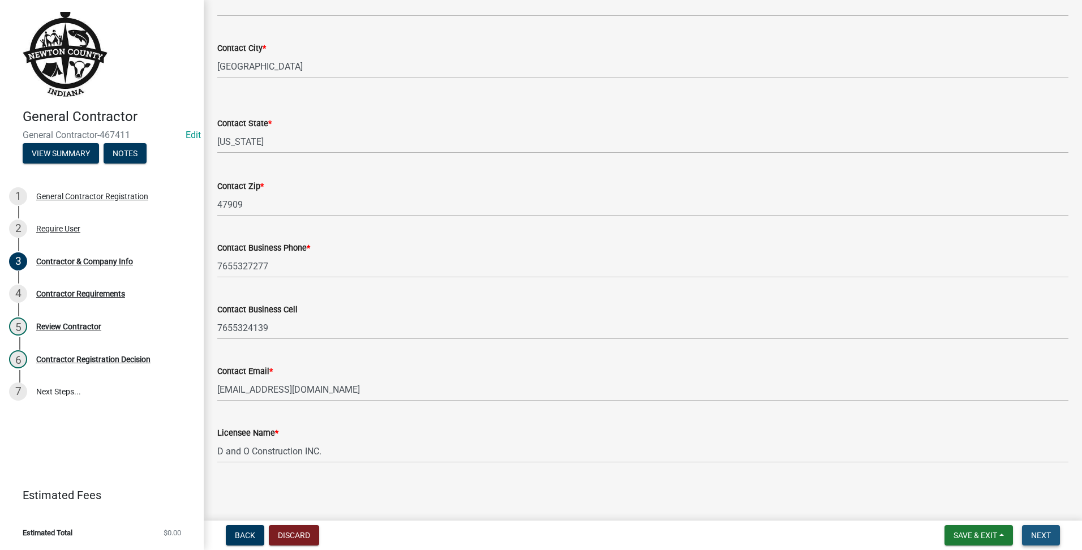
click at [1053, 533] on button "Next" at bounding box center [1041, 535] width 38 height 20
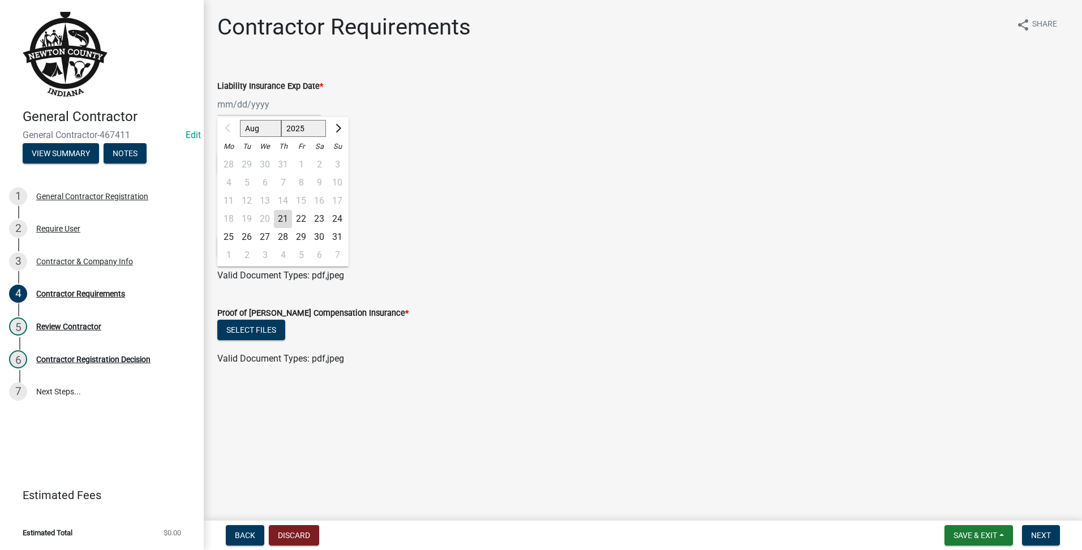
click at [284, 107] on div "Aug Sep Oct Nov [DATE] 2026 2027 2028 2029 2030 2031 2032 2033 2034 2035 2036 2…" at bounding box center [269, 104] width 104 height 23
drag, startPoint x: 252, startPoint y: 95, endPoint x: 251, endPoint y: 104, distance: 8.5
click at [251, 104] on input "Liability Insurance Exp Date *" at bounding box center [269, 104] width 104 height 23
type input "[DATE]"
click at [420, 130] on form "Liability Ins Proof Doc * Select files Valid Document Types: pdf" at bounding box center [642, 162] width 851 height 73
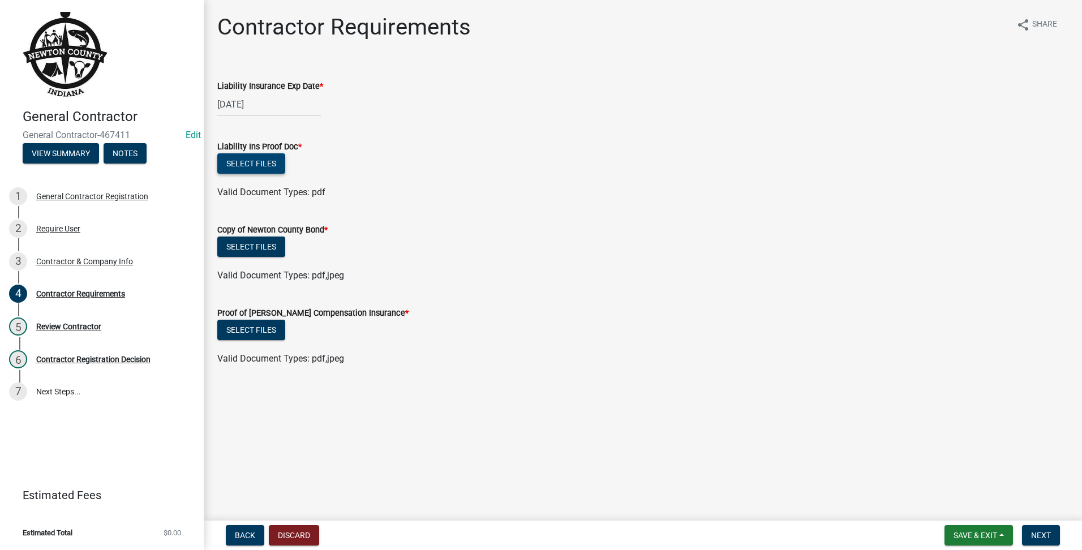
click at [251, 173] on button "Select files" at bounding box center [251, 163] width 68 height 20
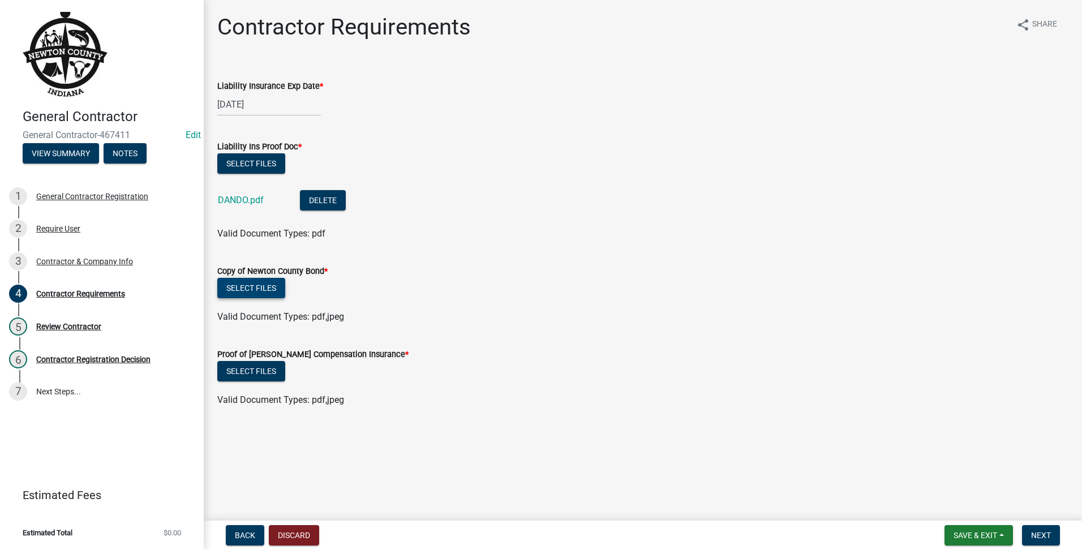
click at [274, 295] on button "Select files" at bounding box center [251, 288] width 68 height 20
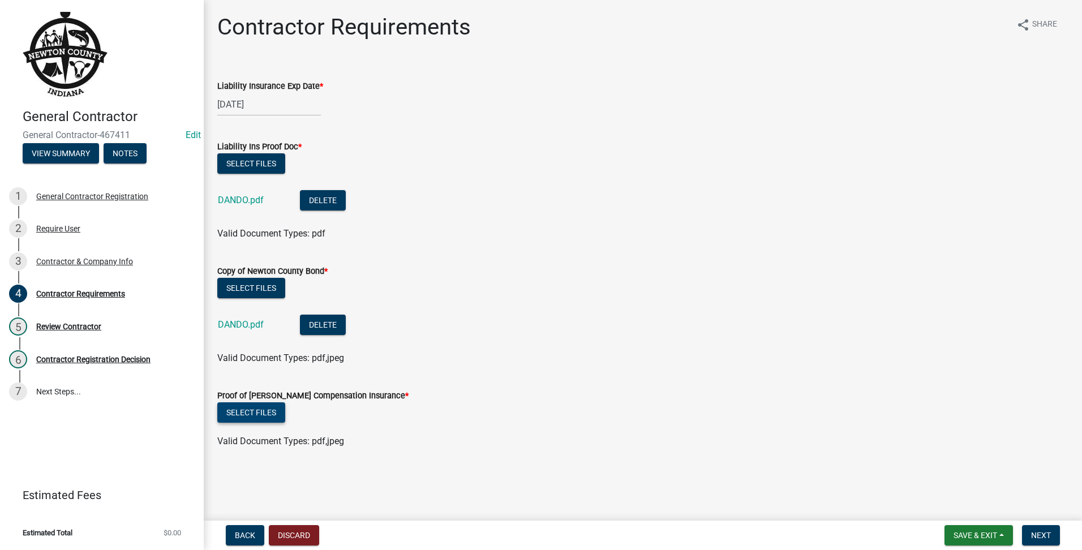
click at [276, 421] on button "Select files" at bounding box center [251, 412] width 68 height 20
click at [1061, 541] on form "Save & Exit Save Save & Exit Next" at bounding box center [1002, 535] width 125 height 20
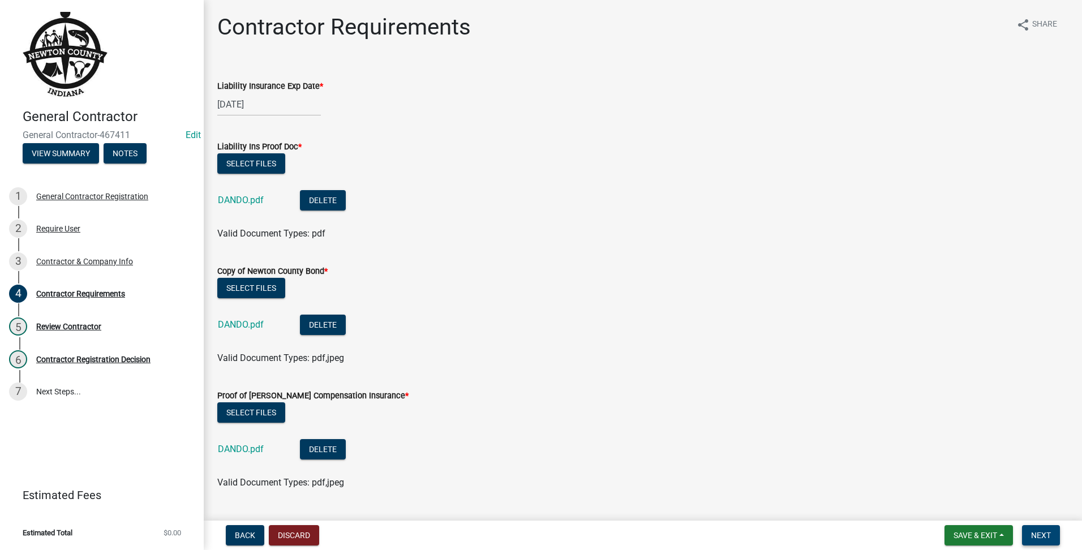
click at [1048, 517] on wm-app "General Contractor General Contractor-467411 Edit View Summary Notes 1 General …" at bounding box center [541, 275] width 1082 height 550
click at [1041, 533] on span "Next" at bounding box center [1041, 535] width 20 height 9
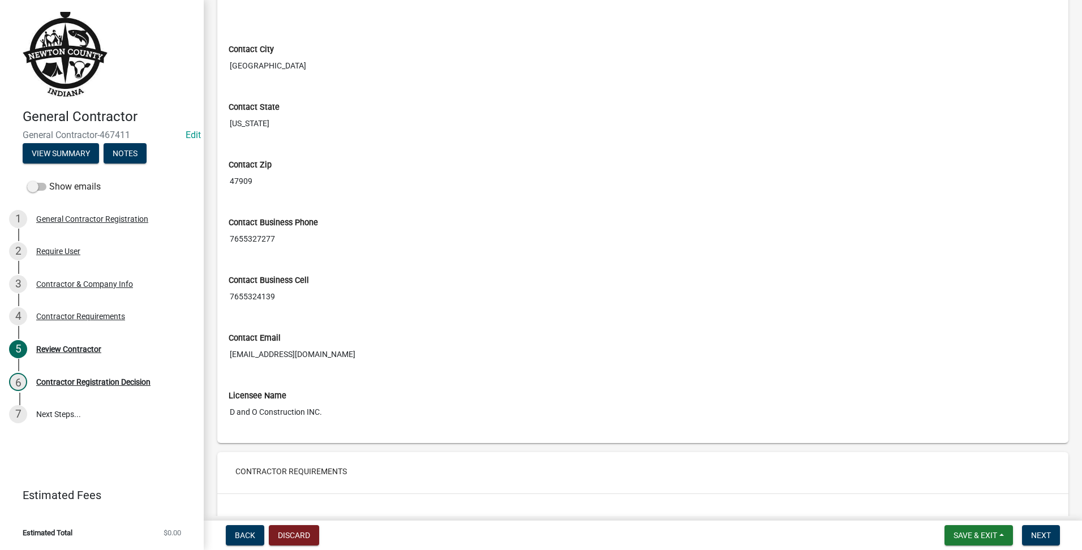
scroll to position [648, 0]
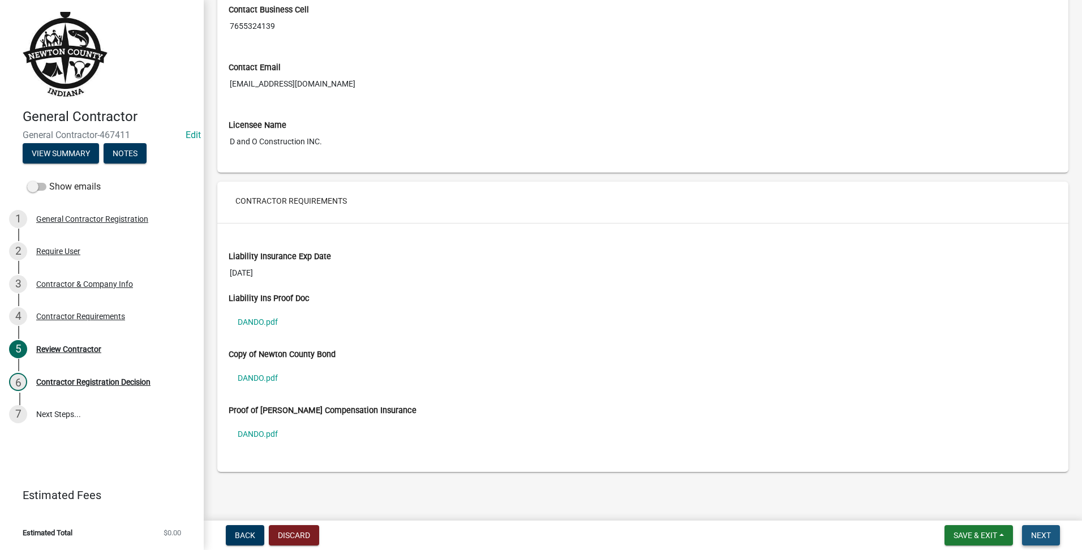
click at [1048, 533] on span "Next" at bounding box center [1041, 535] width 20 height 9
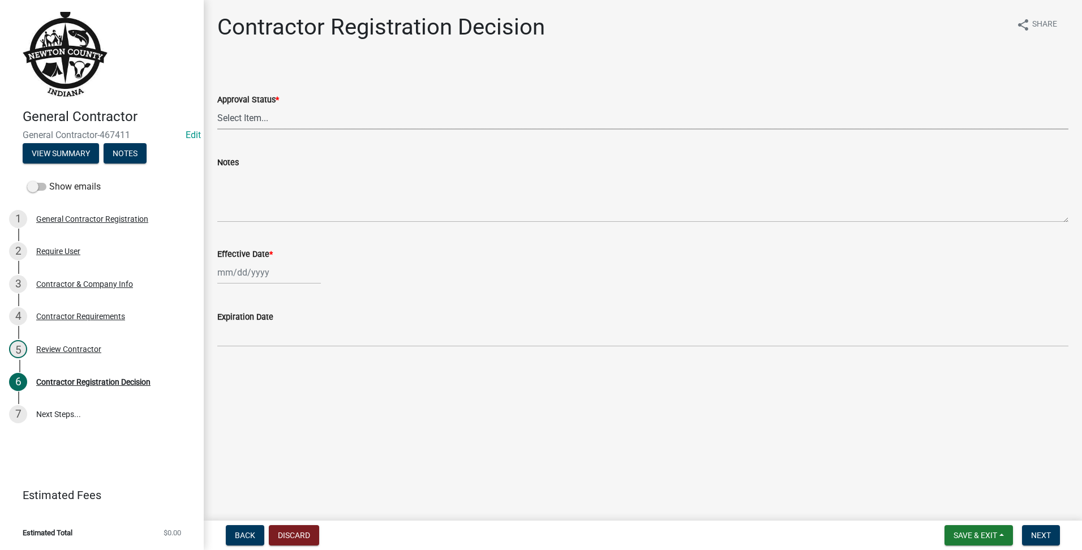
click at [233, 122] on select "Select Item... Approved Denied" at bounding box center [642, 117] width 851 height 23
click at [217, 106] on select "Select Item... Approved Denied" at bounding box center [642, 117] width 851 height 23
select select "4b86b809-39dd-4c68-9f3d-fdb3e7050482"
select select "8"
select select "2025"
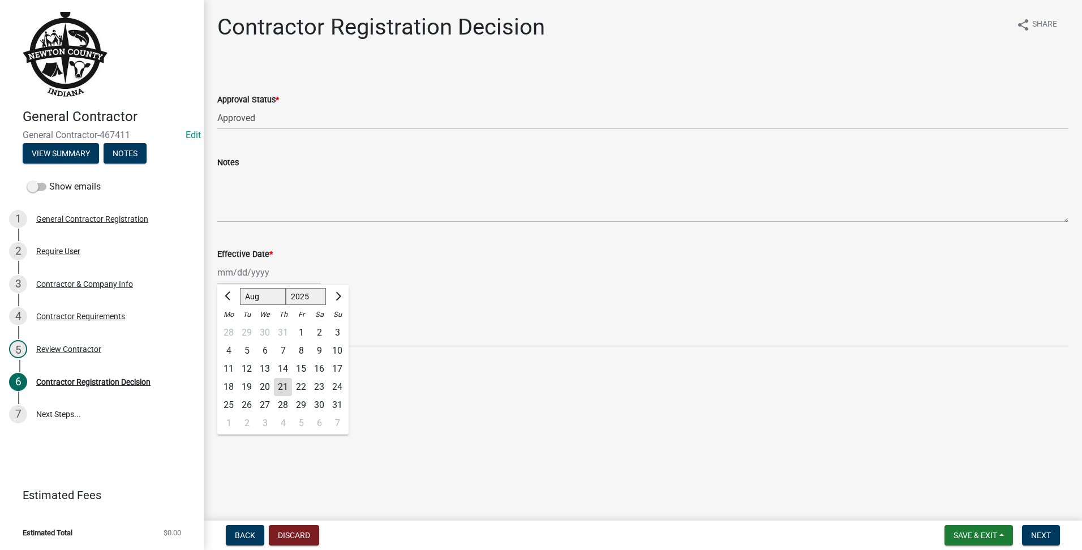
click at [255, 279] on div "[PERSON_NAME] Feb Mar Apr [PERSON_NAME][DATE] Oct Nov [DATE] 1526 1527 1528 152…" at bounding box center [269, 272] width 104 height 23
click at [279, 383] on div "21" at bounding box center [283, 387] width 18 height 18
type input "[DATE]"
click at [1050, 532] on span "Next" at bounding box center [1041, 535] width 20 height 9
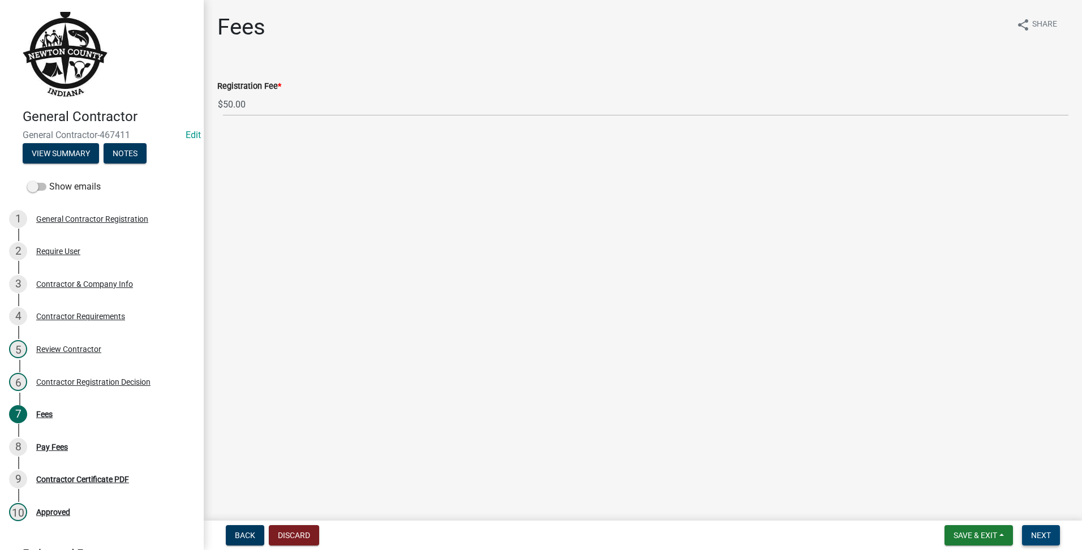
click at [1042, 533] on span "Next" at bounding box center [1041, 535] width 20 height 9
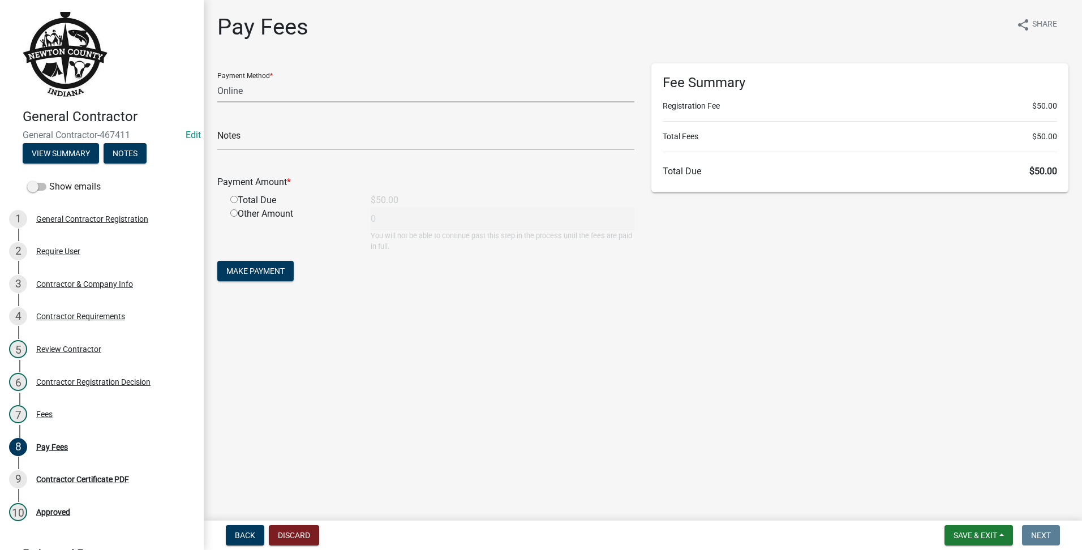
click at [295, 101] on select "Credit Card POS Check Cash Online" at bounding box center [425, 90] width 417 height 23
select select "2: 1"
click at [217, 79] on select "Credit Card POS Check Cash Online" at bounding box center [425, 90] width 417 height 23
click at [238, 200] on div "Total Due" at bounding box center [292, 201] width 140 height 14
click at [230, 203] on div "Total Due" at bounding box center [292, 201] width 140 height 14
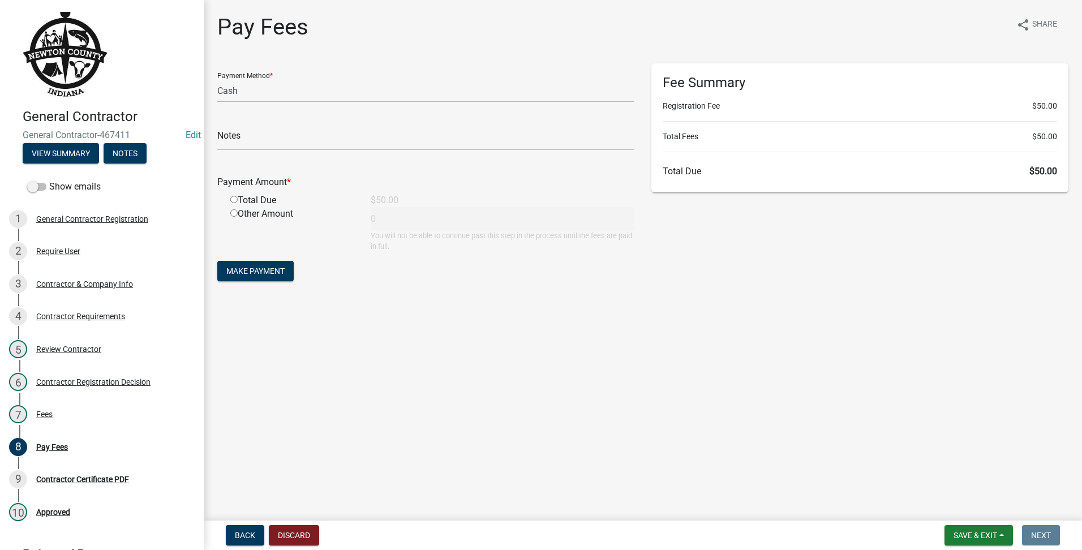
click at [236, 199] on input "radio" at bounding box center [233, 199] width 7 height 7
radio input "true"
type input "50"
click at [269, 264] on button "Make Payment" at bounding box center [255, 271] width 76 height 20
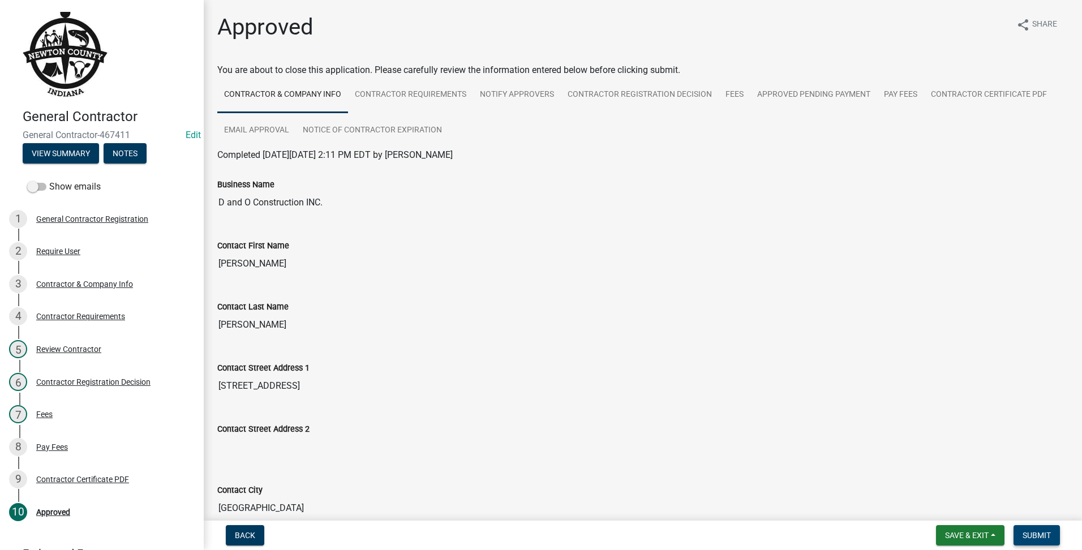
scroll to position [283, 0]
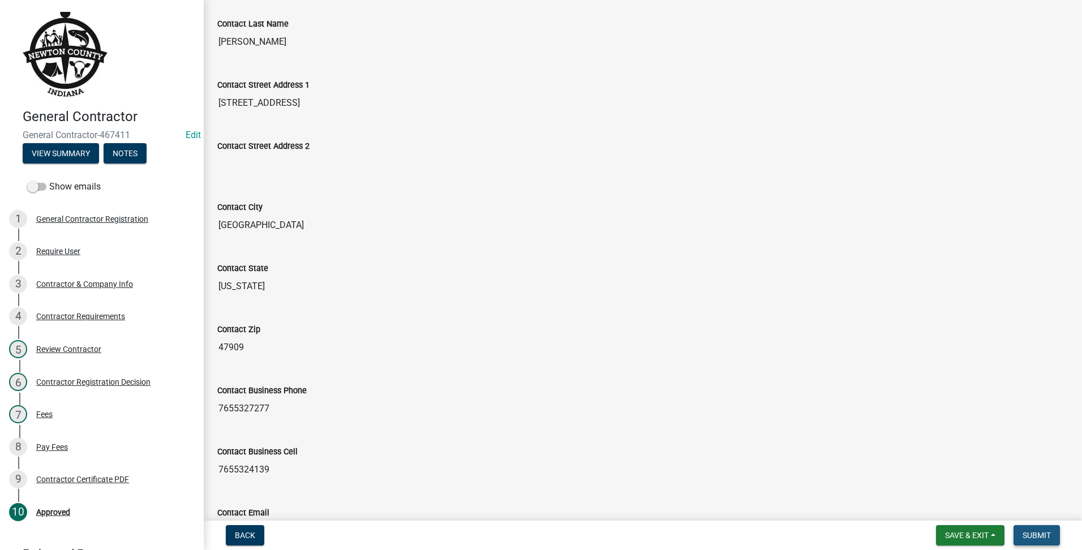
click at [1017, 530] on button "Submit" at bounding box center [1037, 535] width 46 height 20
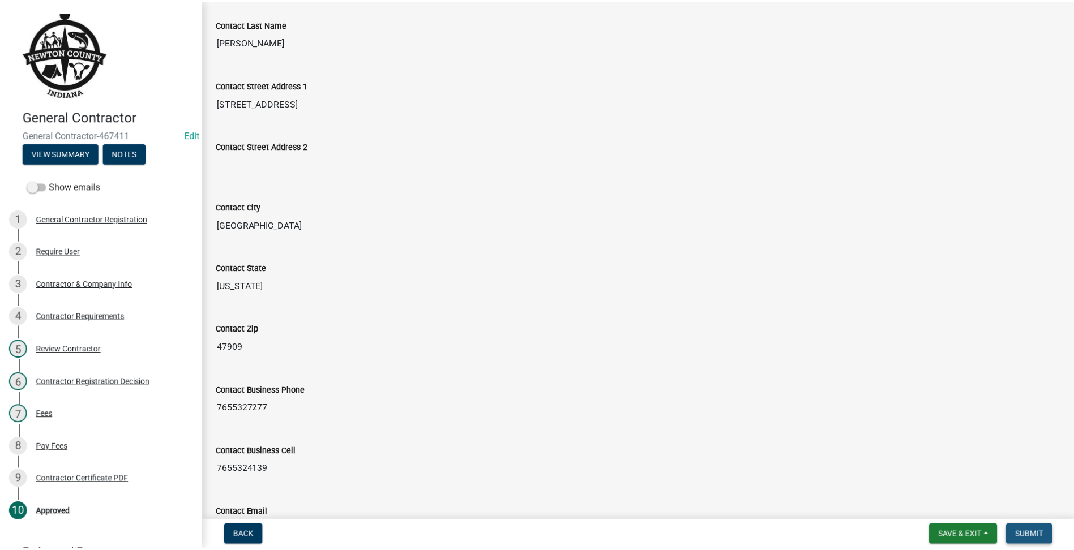
scroll to position [0, 0]
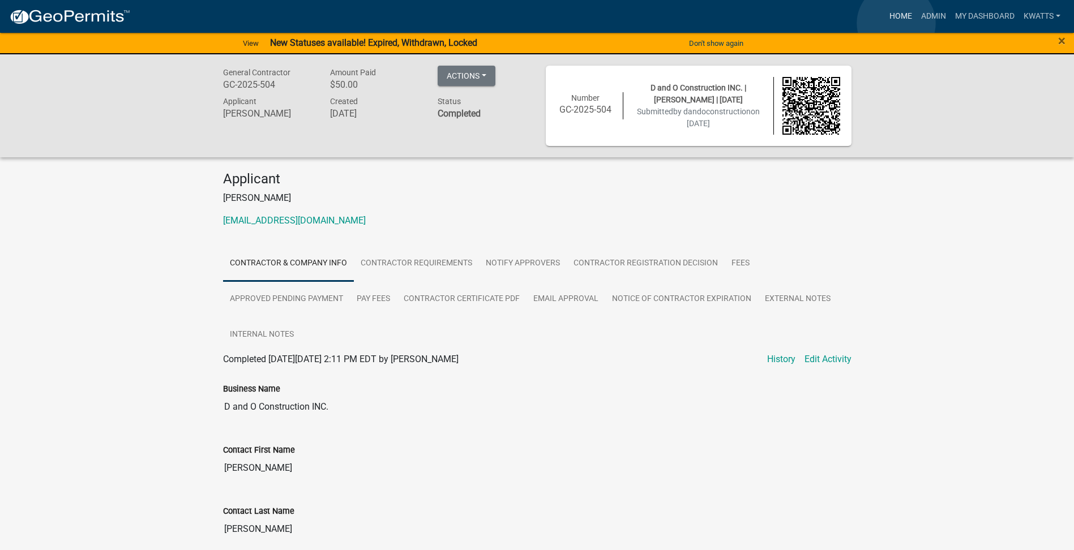
click at [896, 23] on link "Home" at bounding box center [901, 17] width 32 height 22
